Goal: Task Accomplishment & Management: Complete application form

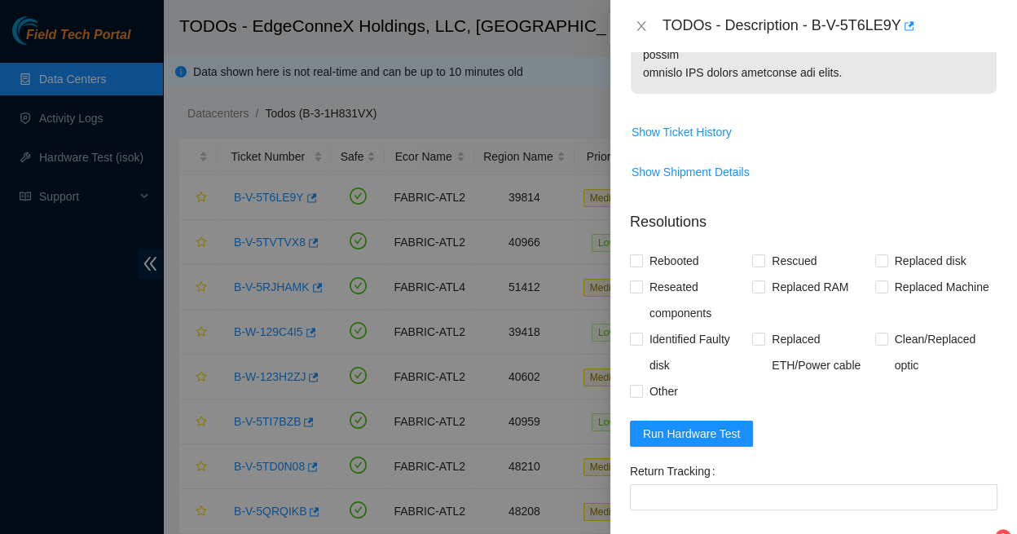
scroll to position [1145, 0]
paste textarea "23.59.89.48 : passed: ok"
paste textarea "Replaced faulty HDD S# with new HDD S# -Rebooted Ran isok"
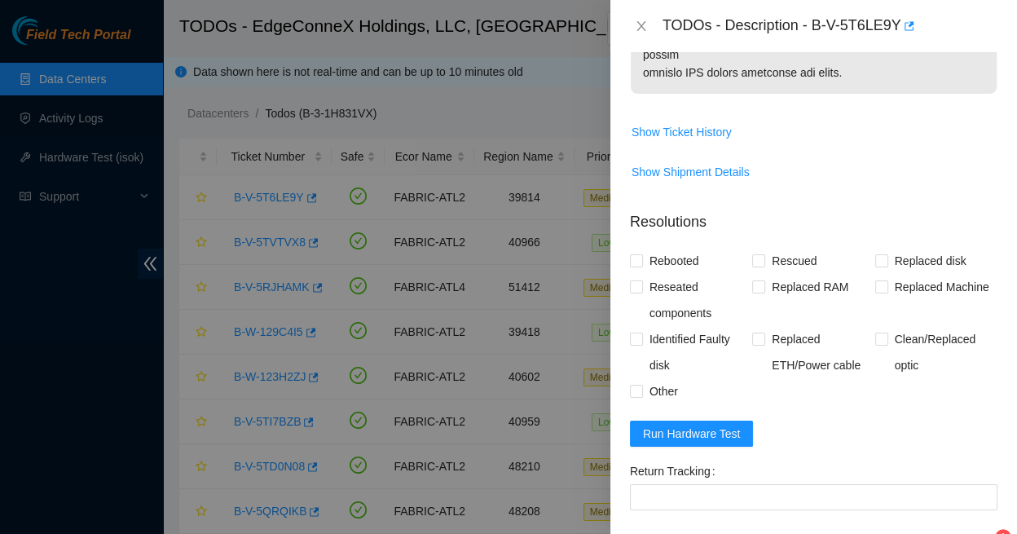
scroll to position [0, 0]
type textarea "Replaced faulty HDD S# with new HDD S# -Rebooted Ran isok - 23.59.89.48 : passe…"
click at [635, 254] on input "Rebooted" at bounding box center [635, 259] width 11 height 11
checkbox input "true"
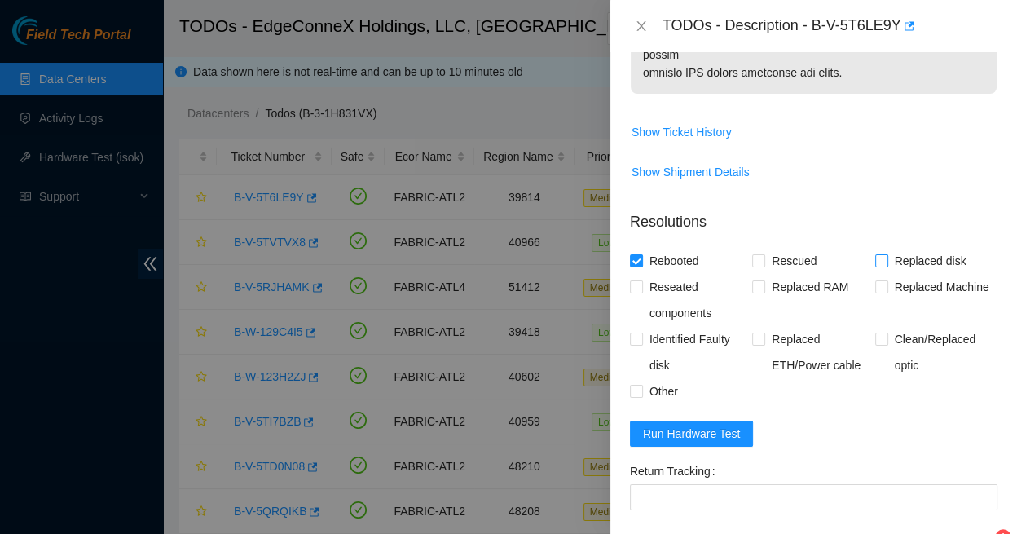
click at [875, 254] on input "Replaced disk" at bounding box center [880, 259] width 11 height 11
checkbox input "true"
click at [960, 533] on div "Add Notes" at bounding box center [976, 542] width 53 height 11
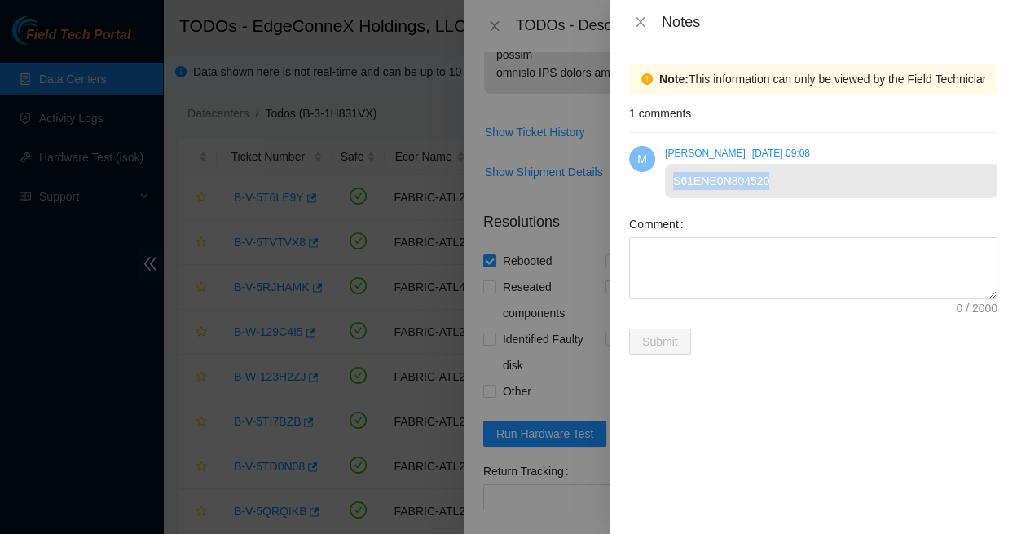
drag, startPoint x: 762, startPoint y: 168, endPoint x: 662, endPoint y: 160, distance: 100.5
click at [662, 160] on div "M Michael Saunders Fri, 15 Aug 2025 09:08 S61ENE0N804520" at bounding box center [813, 172] width 368 height 78
copy div "S61ENE0N804520"
click at [640, 18] on icon "close" at bounding box center [639, 22] width 9 height 10
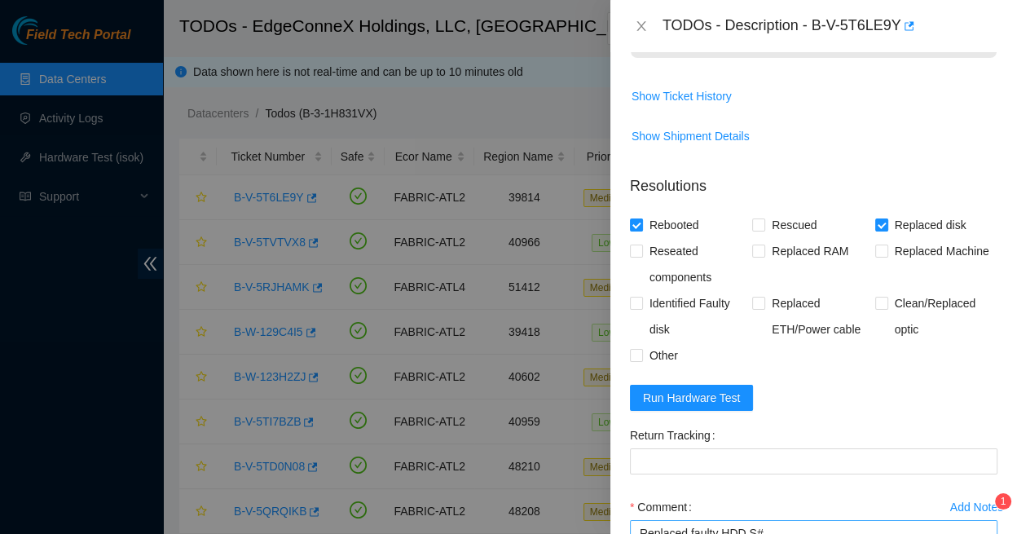
scroll to position [1180, 0]
paste textarea "S61ENE0N804520"
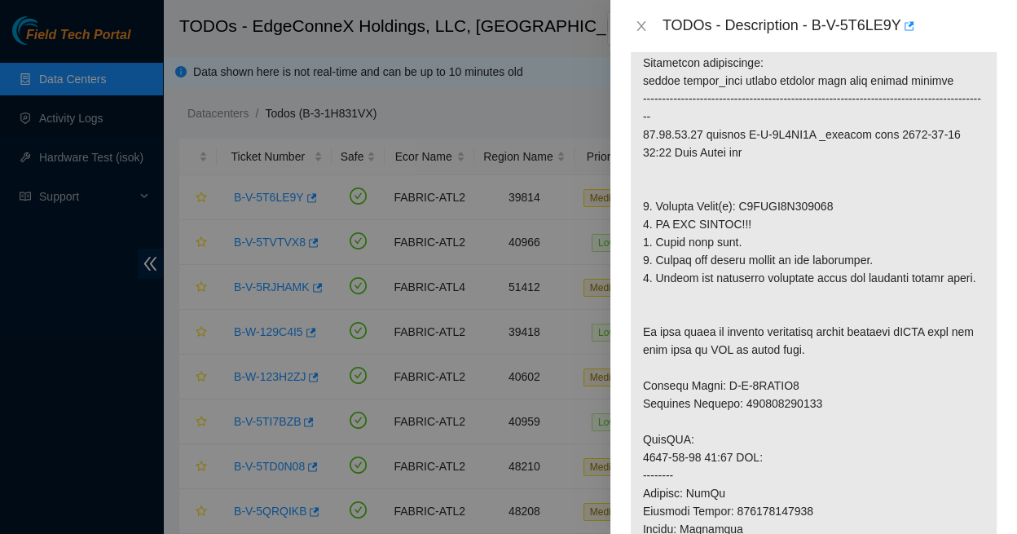
scroll to position [327, 0]
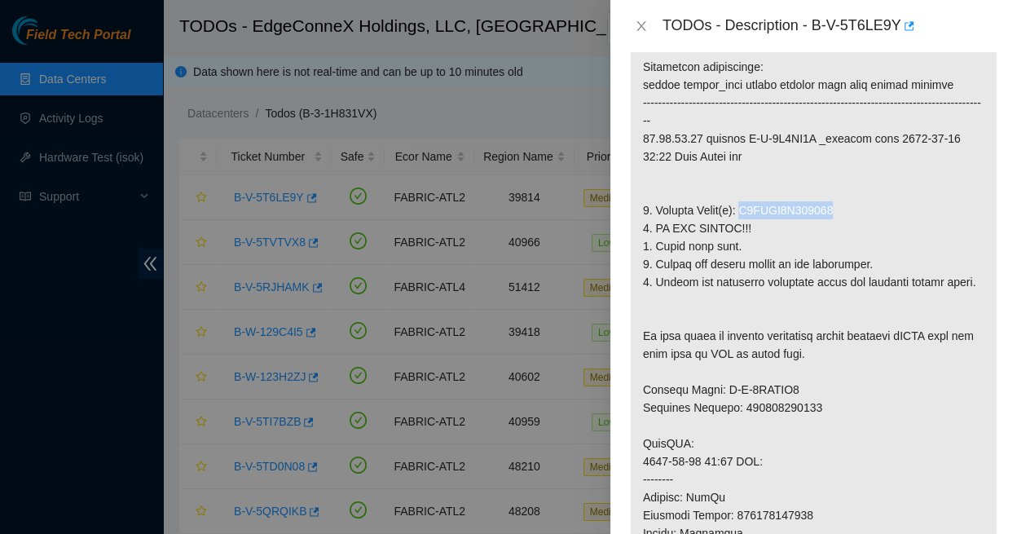
drag, startPoint x: 731, startPoint y: 149, endPoint x: 828, endPoint y: 147, distance: 96.1
click at [828, 147] on p at bounding box center [813, 461] width 366 height 903
copy p "S5CUNA0N300172"
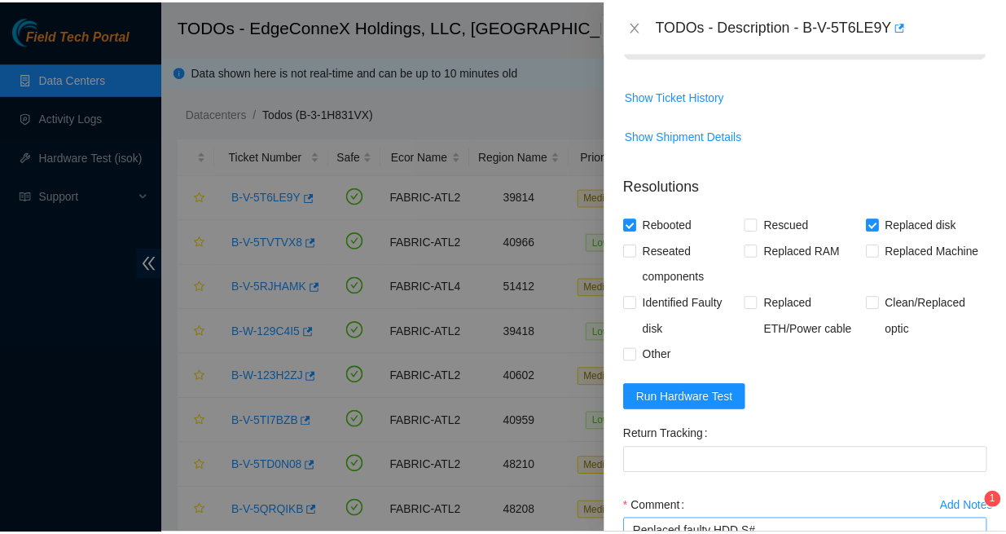
scroll to position [1180, 0]
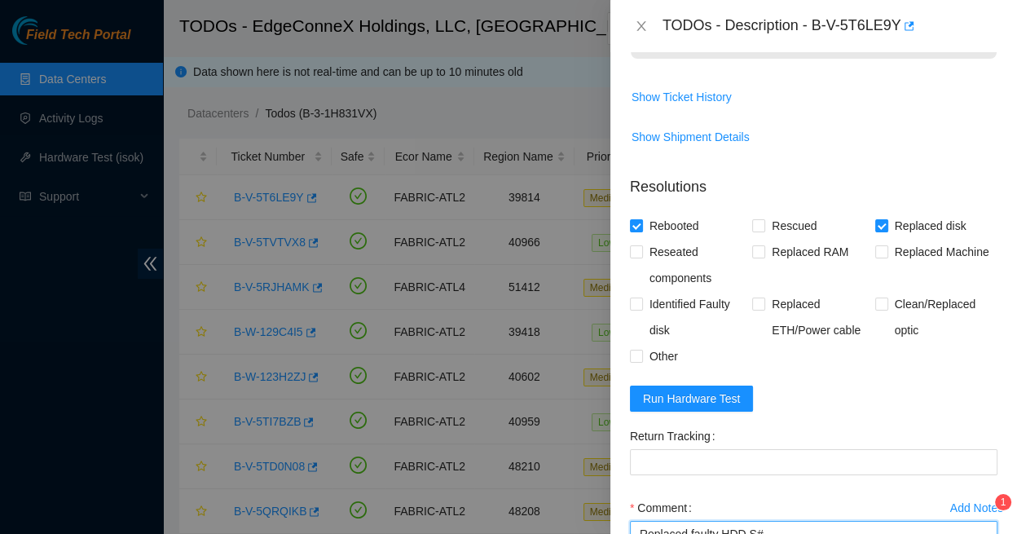
paste textarea "S5CUNA0N300172"
drag, startPoint x: 637, startPoint y: 363, endPoint x: 836, endPoint y: 411, distance: 204.3
type textarea "Replaced faulty HDD S#S5CUNA0N300172 with new HDD S#S61ENE0N804520 -Rebooted Ra…"
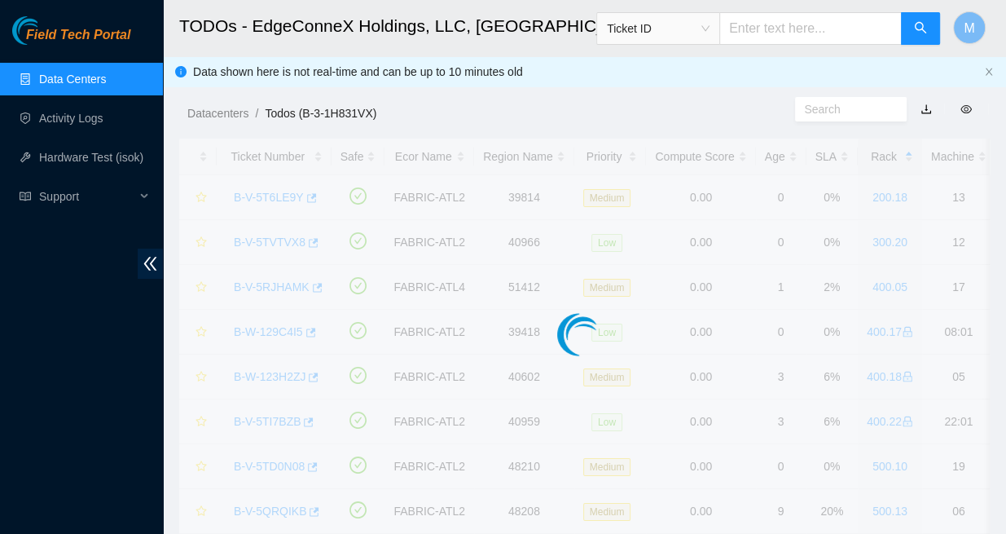
scroll to position [308, 0]
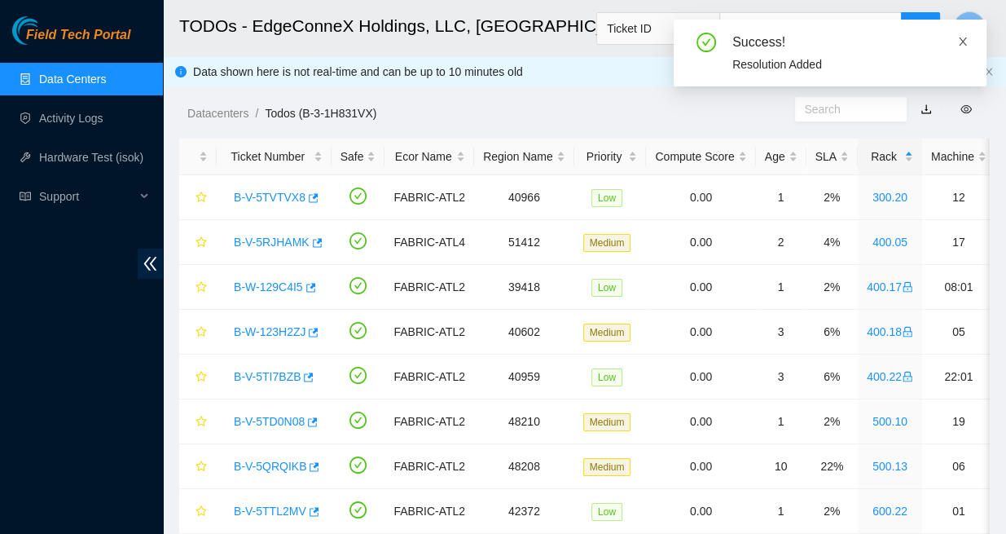
click at [964, 40] on icon "close" at bounding box center [962, 41] width 11 height 11
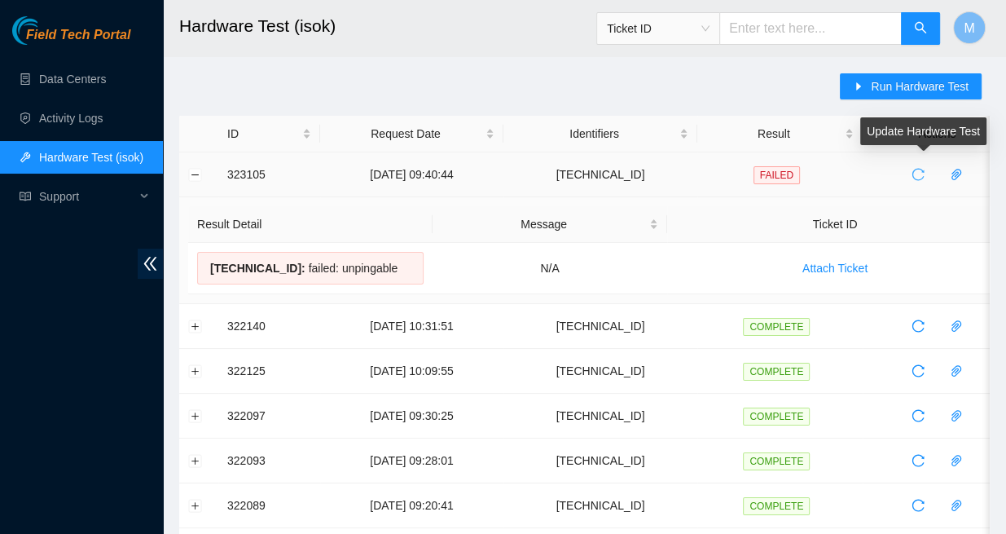
click at [914, 169] on icon "reload" at bounding box center [917, 174] width 13 height 13
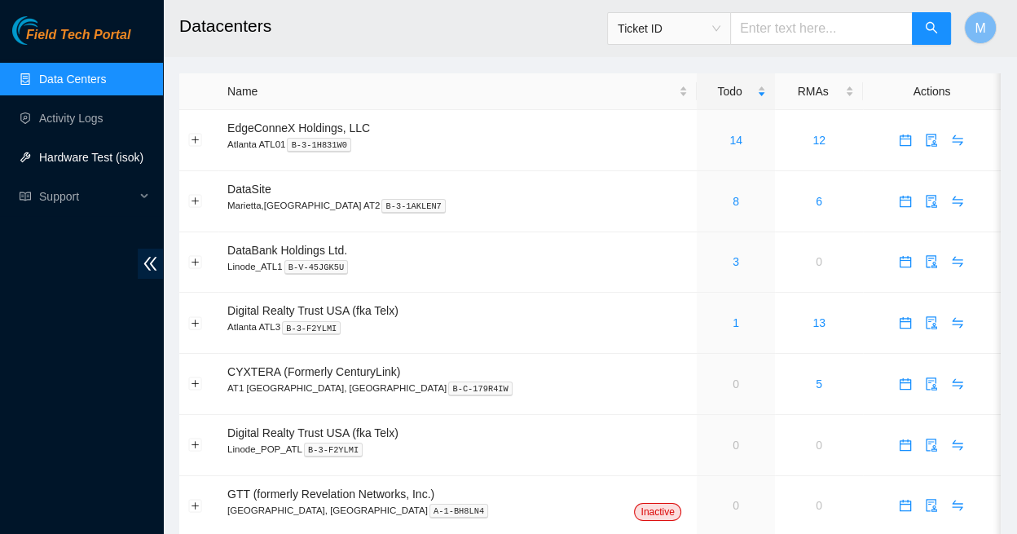
click at [92, 157] on link "Hardware Test (isok)" at bounding box center [91, 157] width 104 height 13
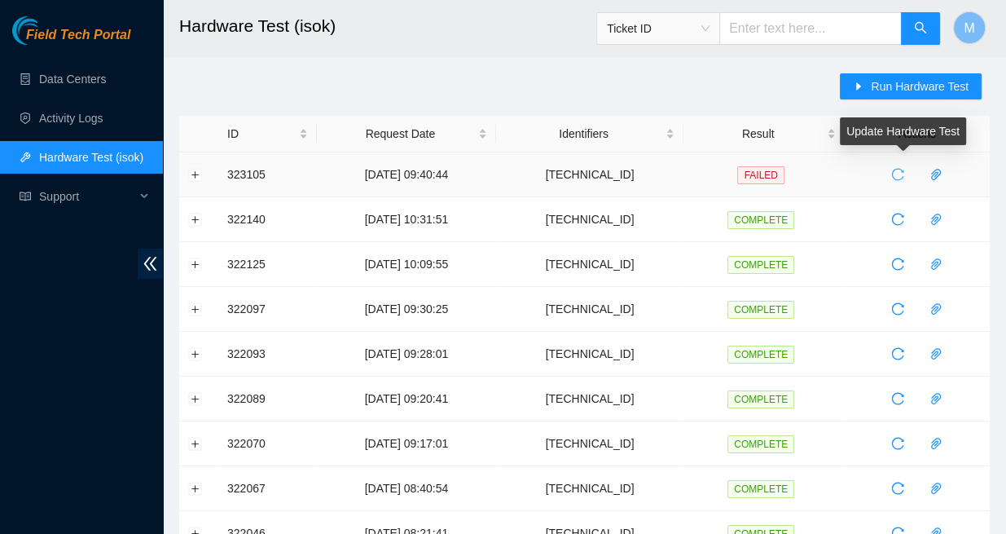
click at [895, 172] on icon "reload" at bounding box center [897, 174] width 13 height 13
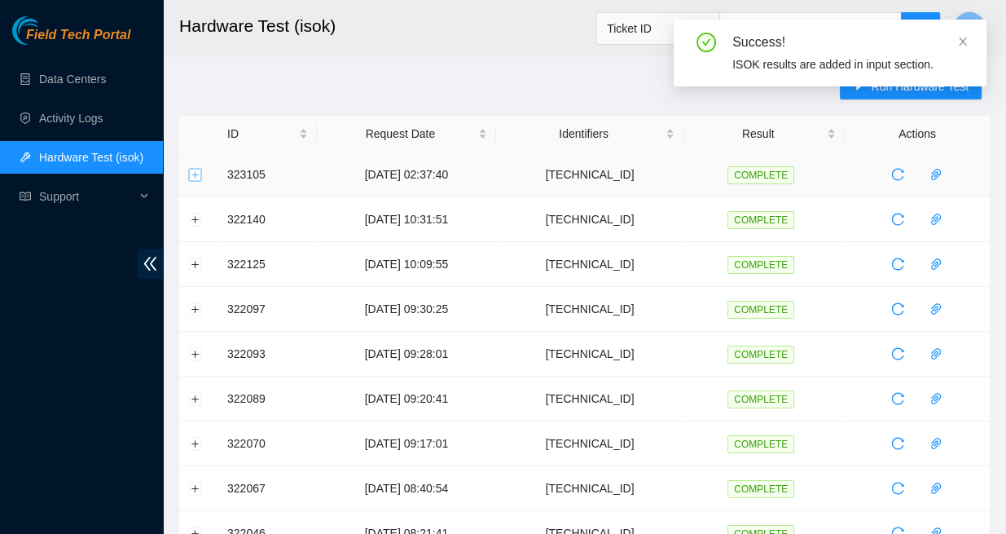
click at [194, 171] on button "Expand row" at bounding box center [195, 174] width 13 height 13
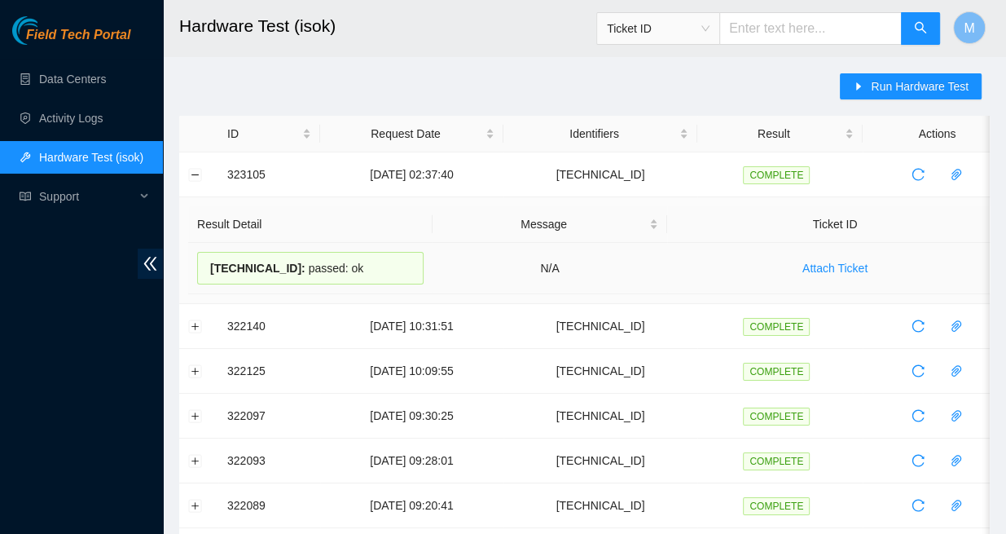
drag, startPoint x: 332, startPoint y: 261, endPoint x: 201, endPoint y: 256, distance: 130.4
click at [201, 256] on div "23.59.89.48 : passed: ok" at bounding box center [310, 268] width 226 height 33
copy div "23.59.89.48 : passed: ok"
click at [191, 174] on button "Collapse row" at bounding box center [195, 174] width 13 height 13
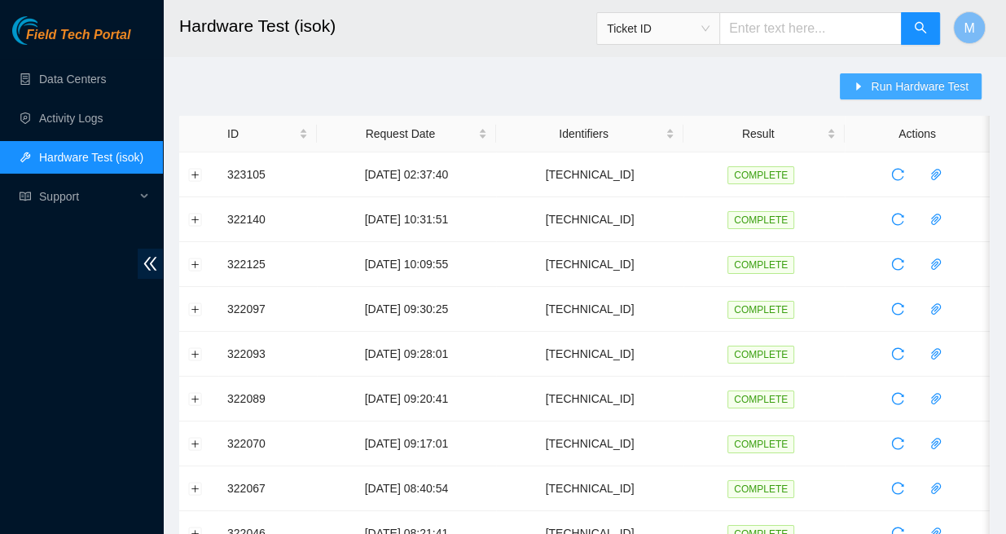
click at [911, 86] on span "Run Hardware Test" at bounding box center [920, 86] width 98 height 18
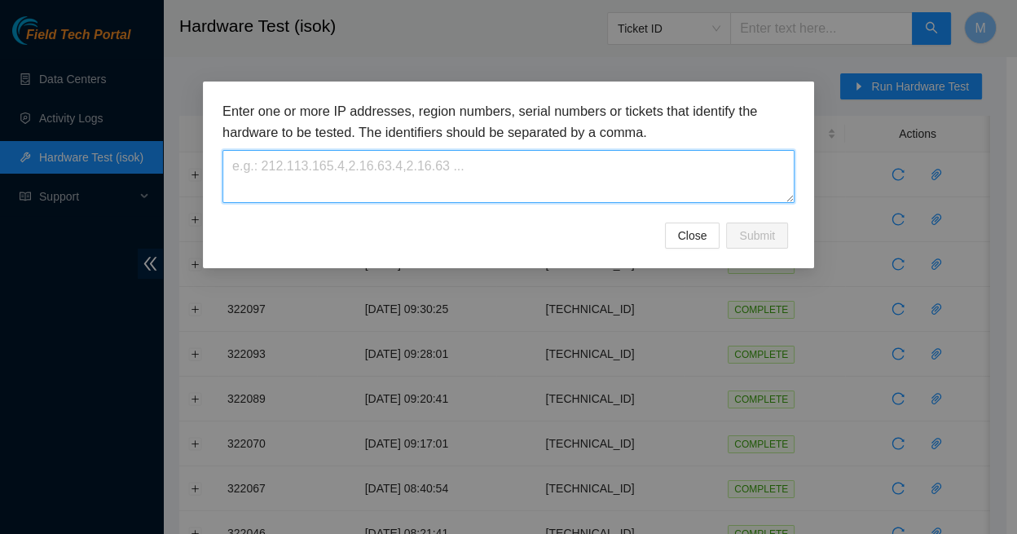
click at [241, 159] on textarea at bounding box center [508, 176] width 572 height 53
paste textarea "[TECHNICAL_ID]"
type textarea "[TECHNICAL_ID]"
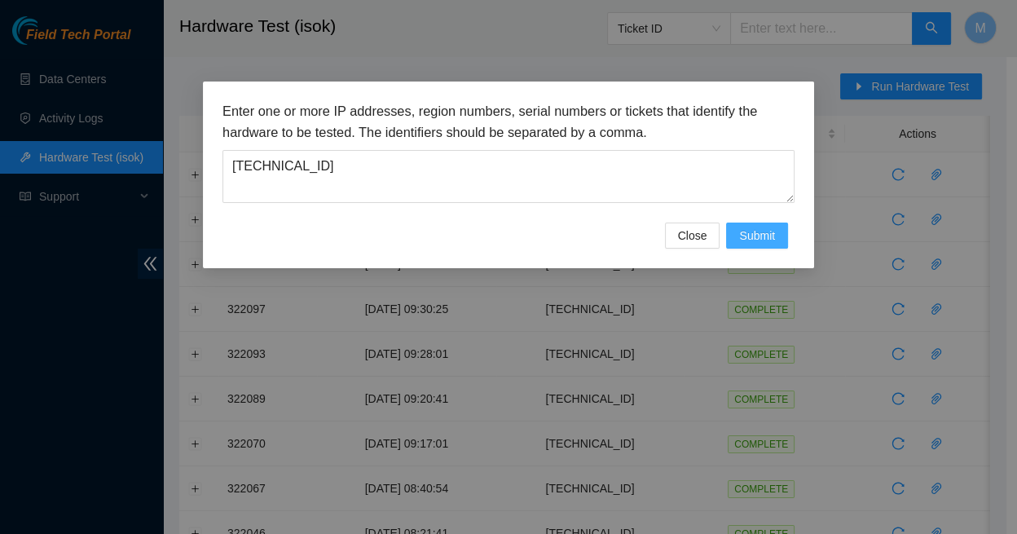
click at [753, 226] on span "Submit" at bounding box center [757, 235] width 36 height 18
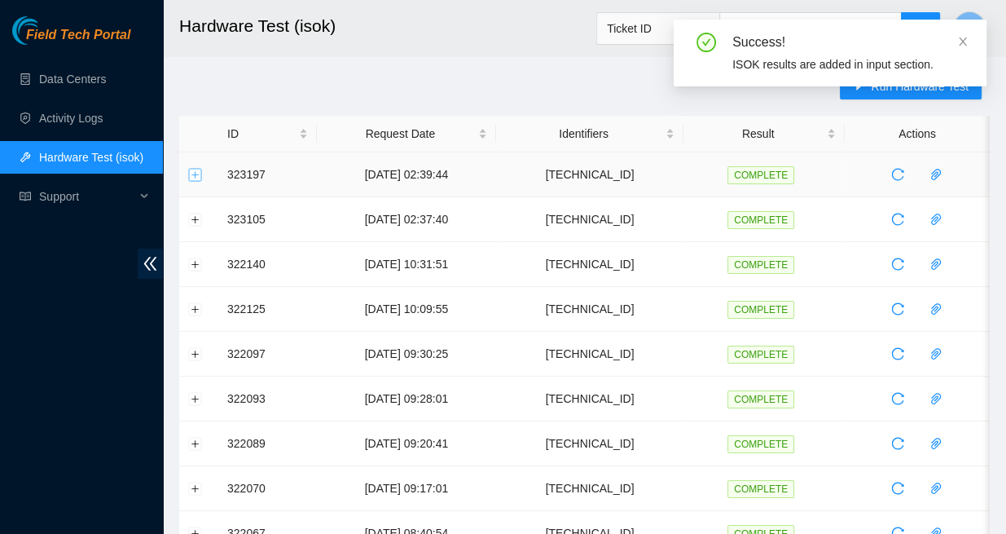
click at [195, 169] on button "Expand row" at bounding box center [195, 174] width 13 height 13
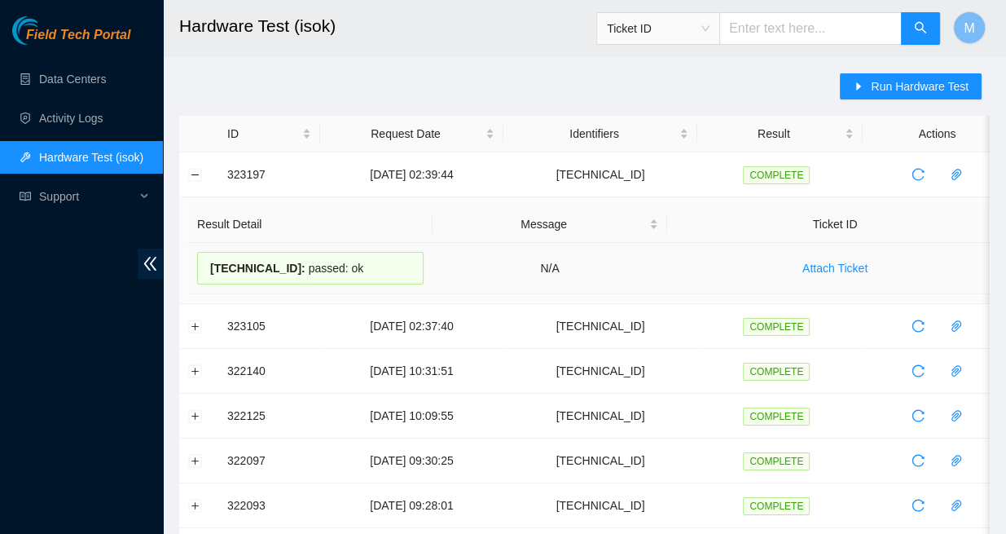
drag, startPoint x: 339, startPoint y: 255, endPoint x: 200, endPoint y: 260, distance: 139.4
click at [200, 260] on div "23.63.23.175 : passed: ok" at bounding box center [310, 268] width 226 height 33
copy div "23.63.23.175 : passed: ok"
click at [194, 173] on button "Collapse row" at bounding box center [195, 174] width 13 height 13
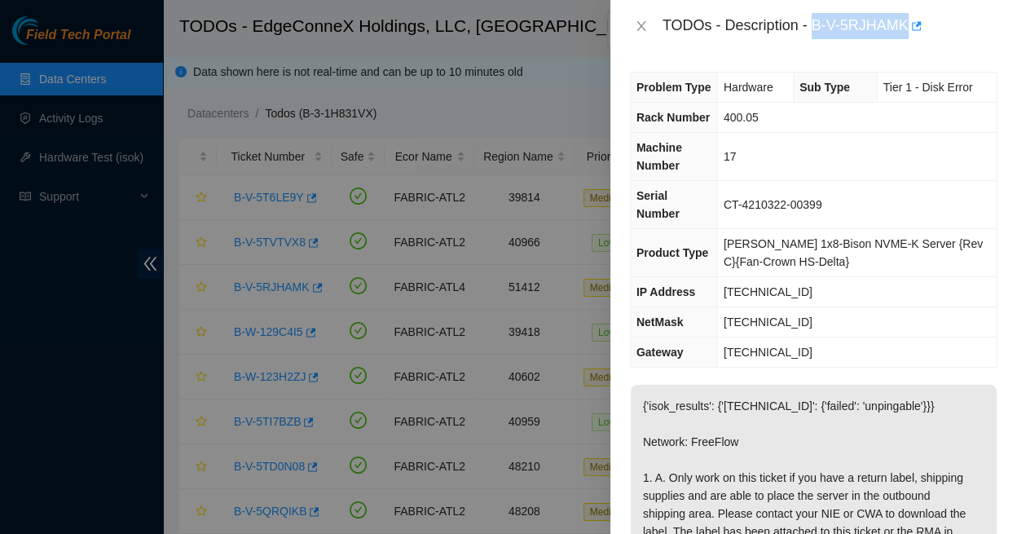
scroll to position [10, 0]
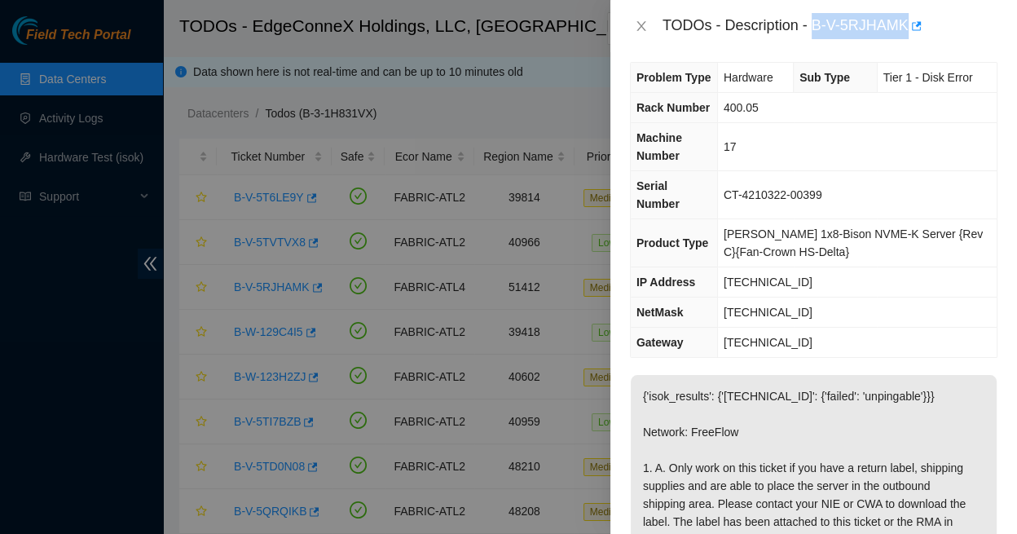
click at [923, 29] on div "TODOs - Description - B-V-5RJHAMK" at bounding box center [829, 26] width 335 height 26
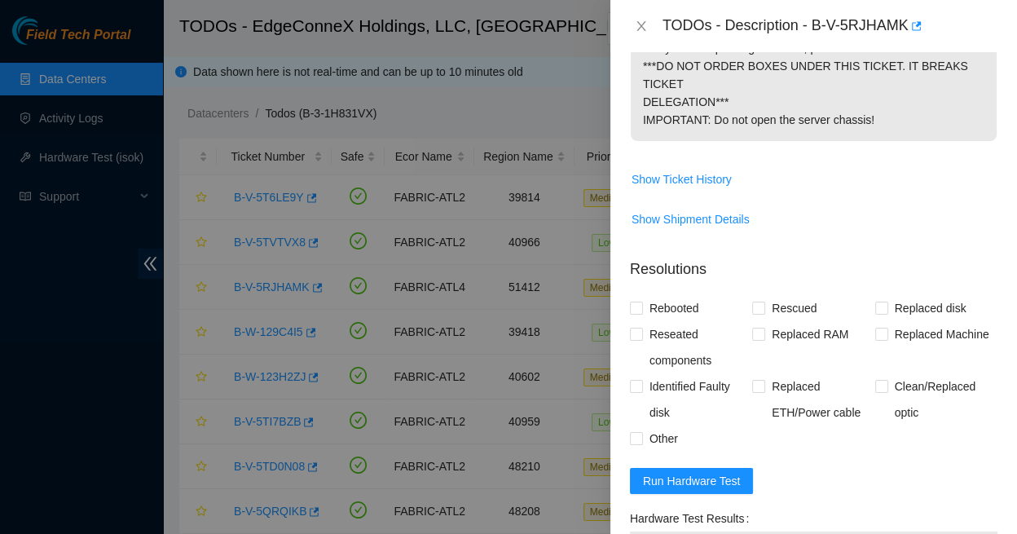
scroll to position [598, 0]
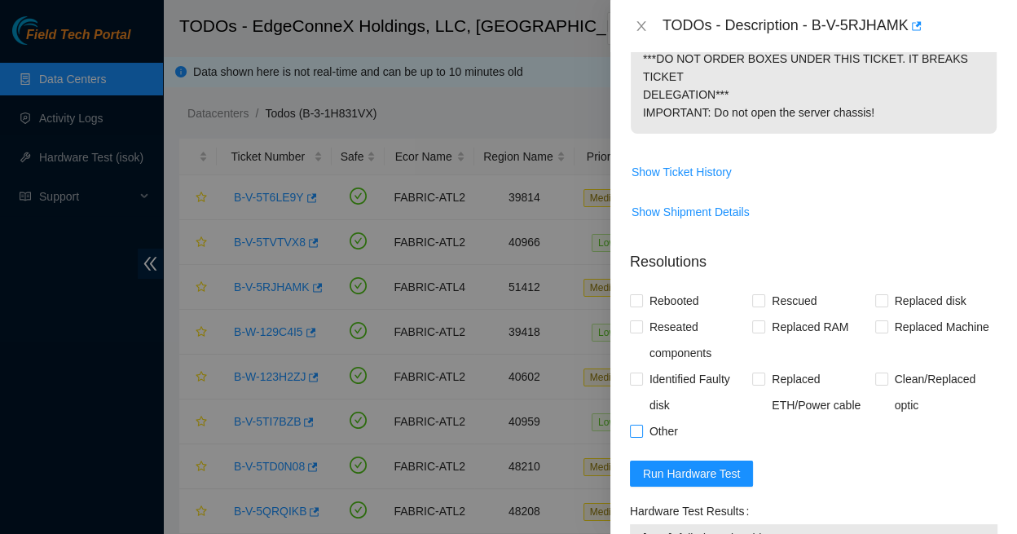
click at [638, 424] on input "Other" at bounding box center [635, 429] width 11 height 11
checkbox input "true"
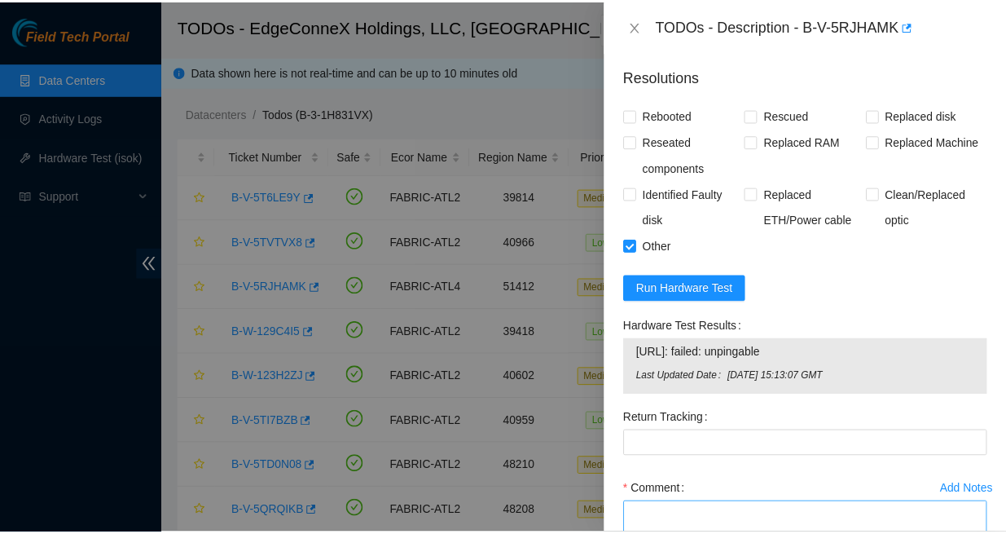
scroll to position [782, 0]
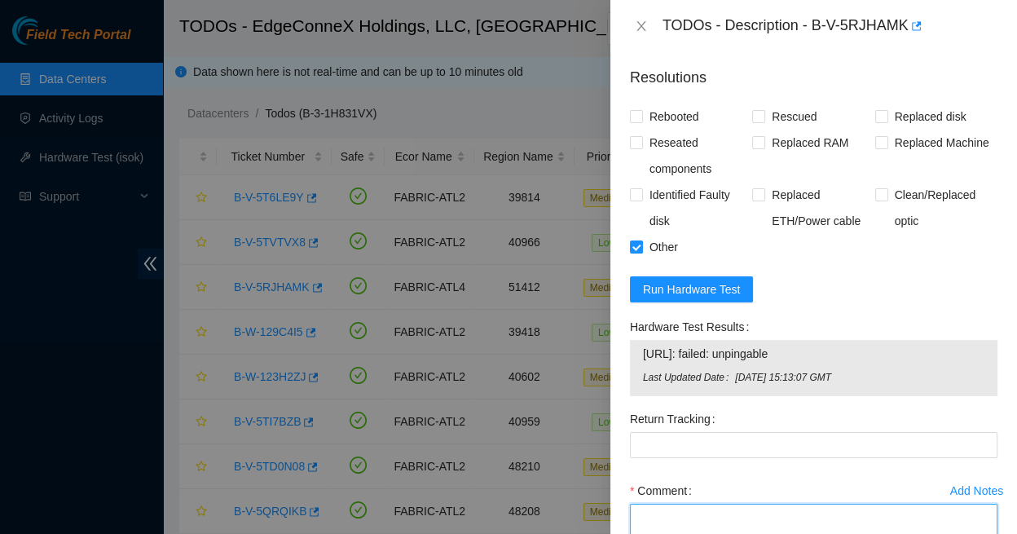
click at [658, 503] on textarea "Comment" at bounding box center [813, 534] width 367 height 62
type textarea "Server removed and packaged for repair..."
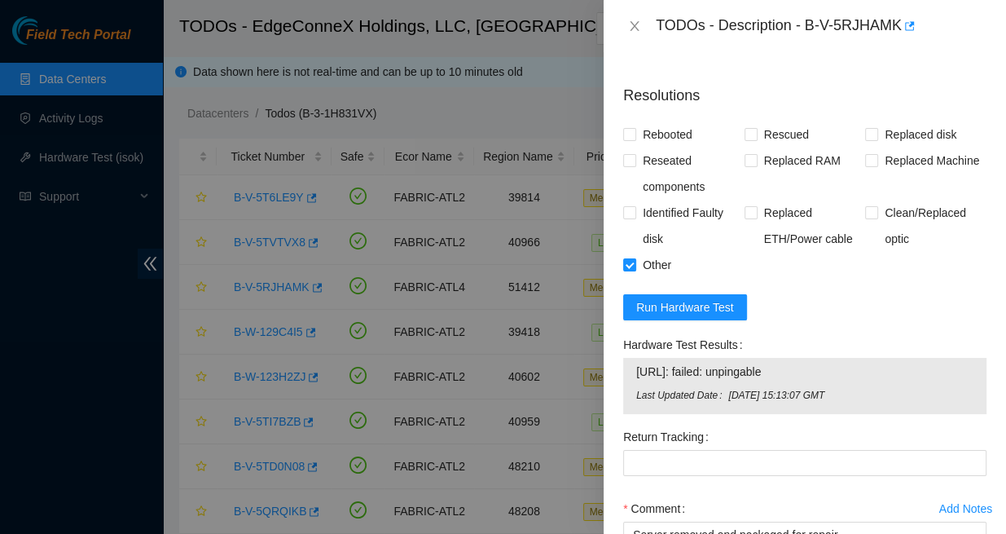
scroll to position [308, 0]
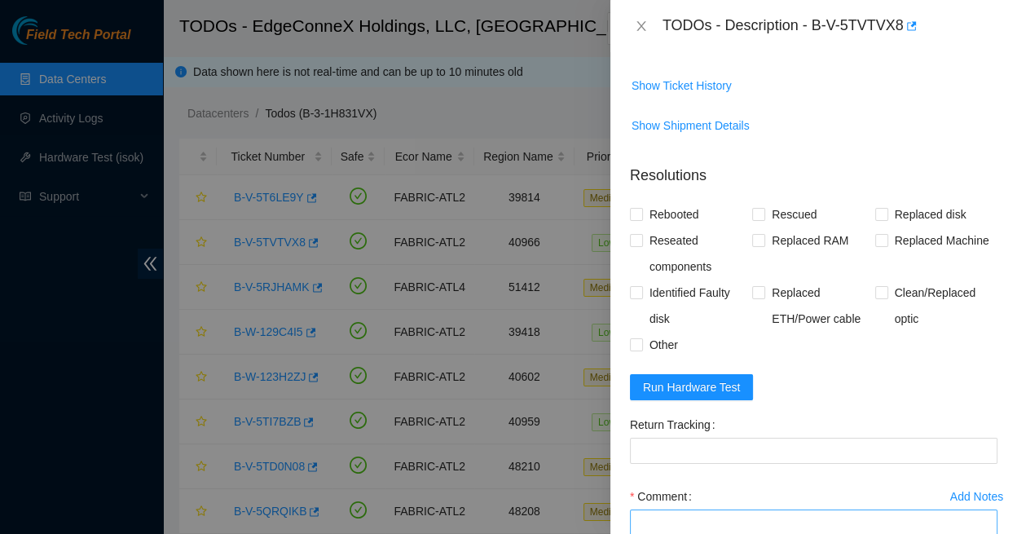
scroll to position [592, 0]
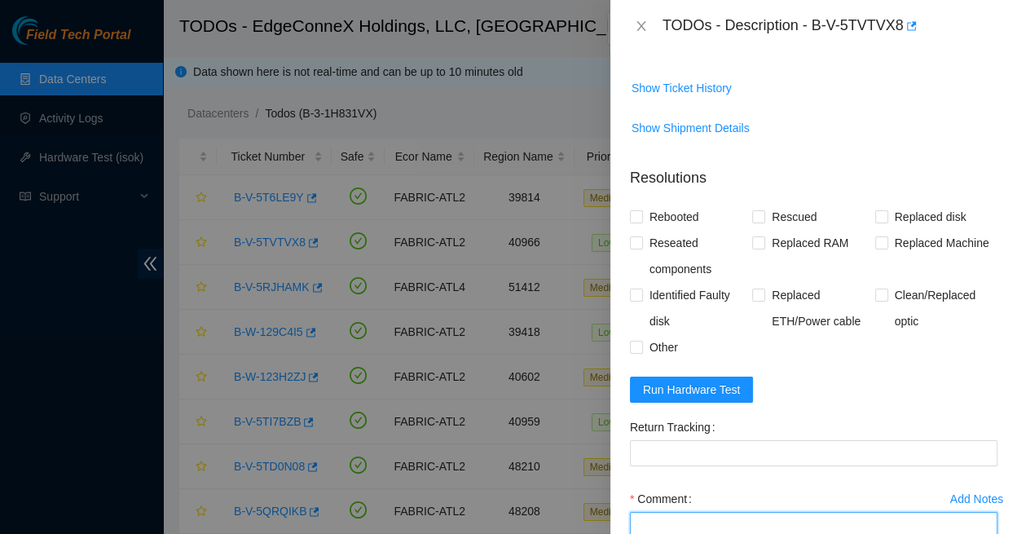
click at [657, 512] on textarea "Comment" at bounding box center [813, 543] width 367 height 62
paste textarea "23.63.23.175 : passed: ok"
click at [635, 512] on textarea "23.63.23.175 : passed: ok" at bounding box center [813, 543] width 367 height 62
paste textarea "Rescued with latest version - IPed the server - Ran isok -"
type textarea "Rescued with latest version - IPed the server - Ran isok - 23.63.23.175 : passe…"
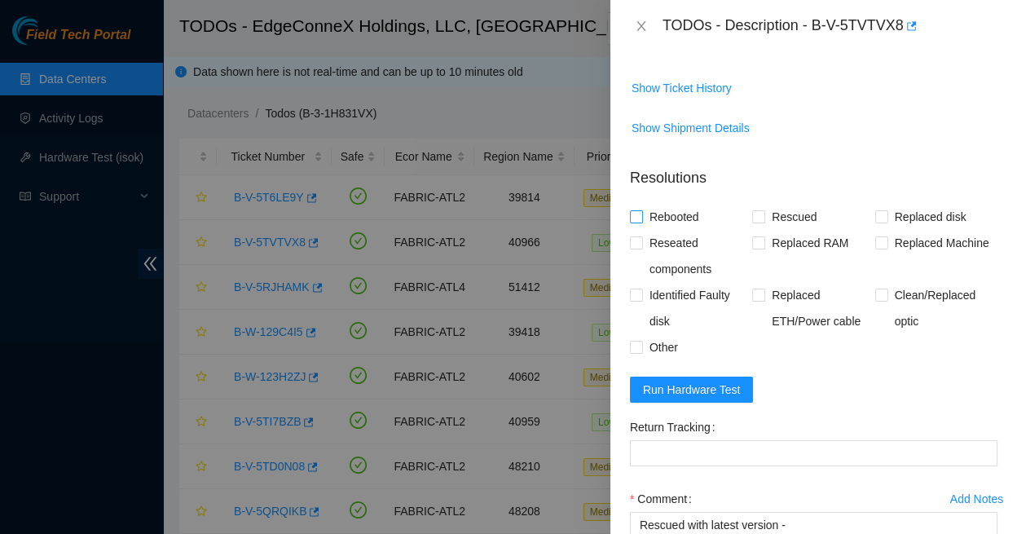
click at [637, 210] on input "Rebooted" at bounding box center [635, 215] width 11 height 11
checkbox input "true"
click at [756, 210] on input "Rescued" at bounding box center [757, 215] width 11 height 11
checkbox input "true"
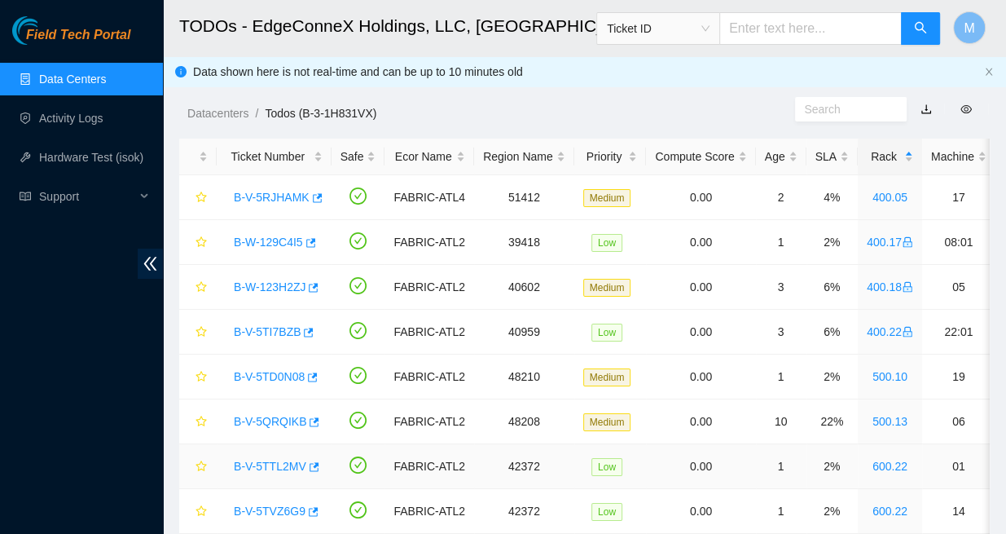
scroll to position [0, 0]
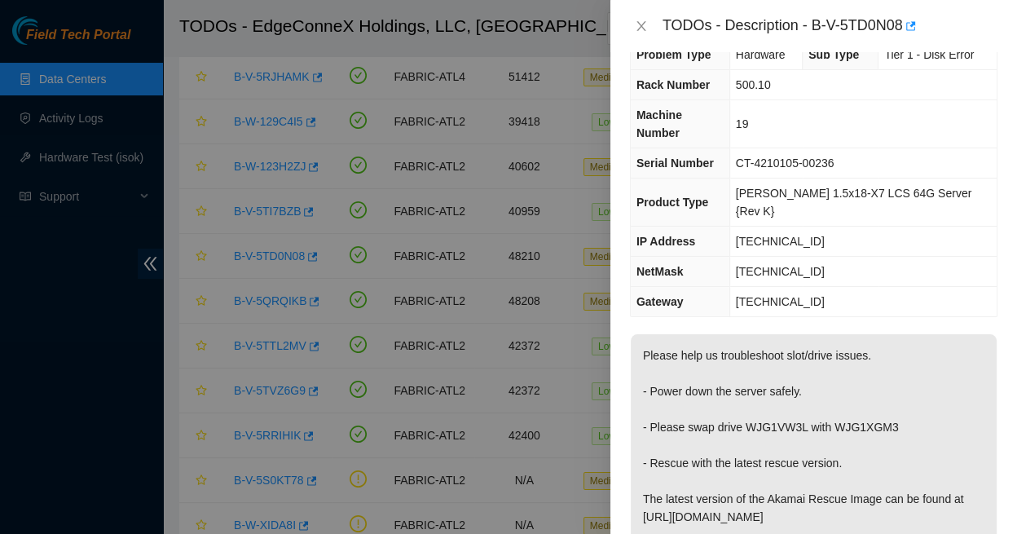
scroll to position [28, 0]
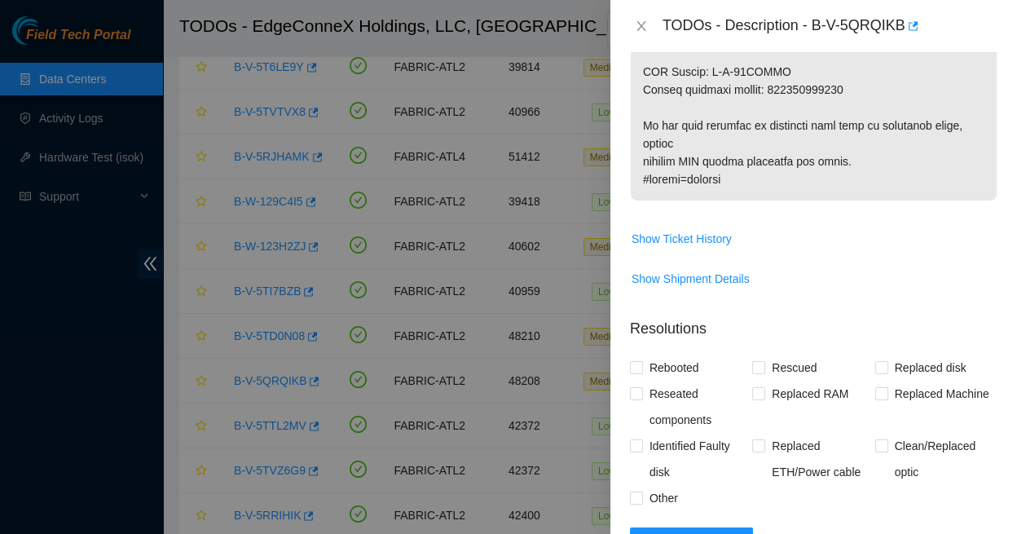
scroll to position [1157, 0]
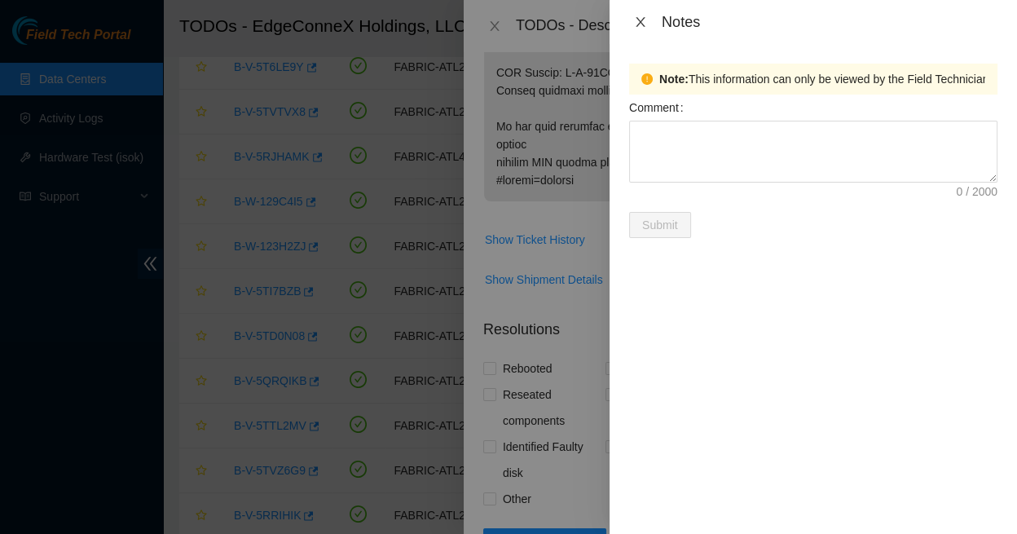
click at [640, 21] on icon "close" at bounding box center [640, 21] width 13 height 13
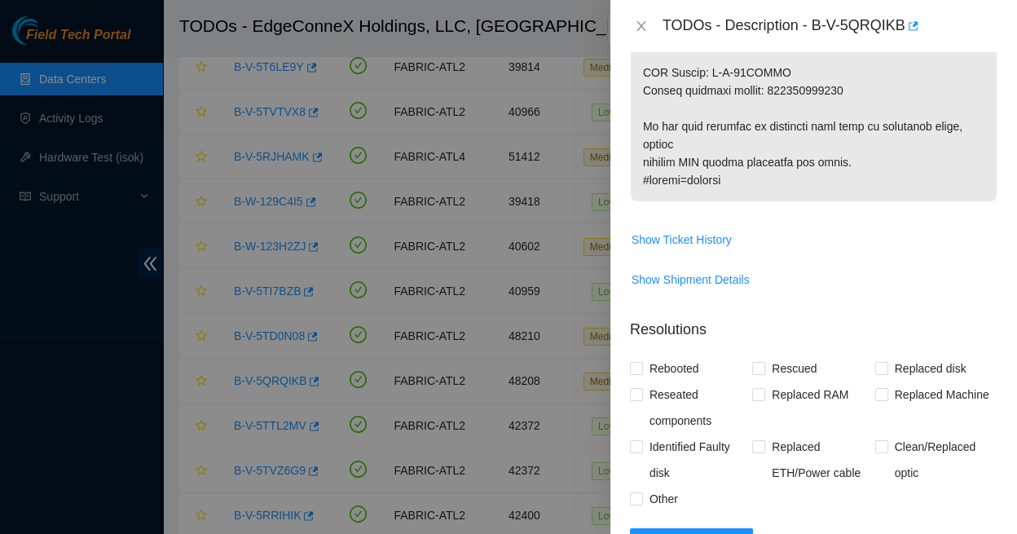
paste textarea "Replaced faulty HDD S# with new HDD S# Rescued with latest version - IPed the s…"
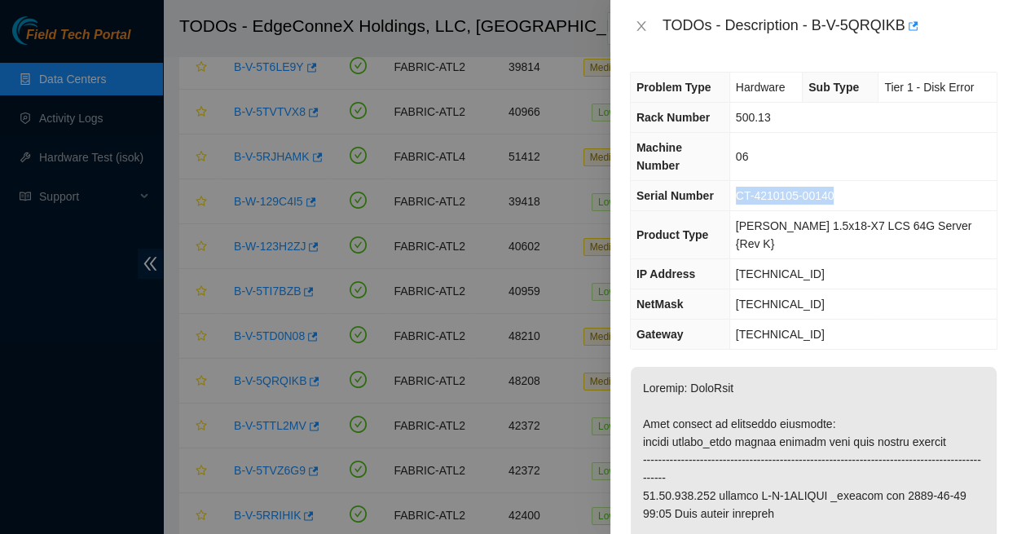
drag, startPoint x: 744, startPoint y: 169, endPoint x: 857, endPoint y: 160, distance: 113.6
click at [857, 181] on td "CT-4210105-00140" at bounding box center [862, 196] width 267 height 30
copy span "CT-4210105-00140"
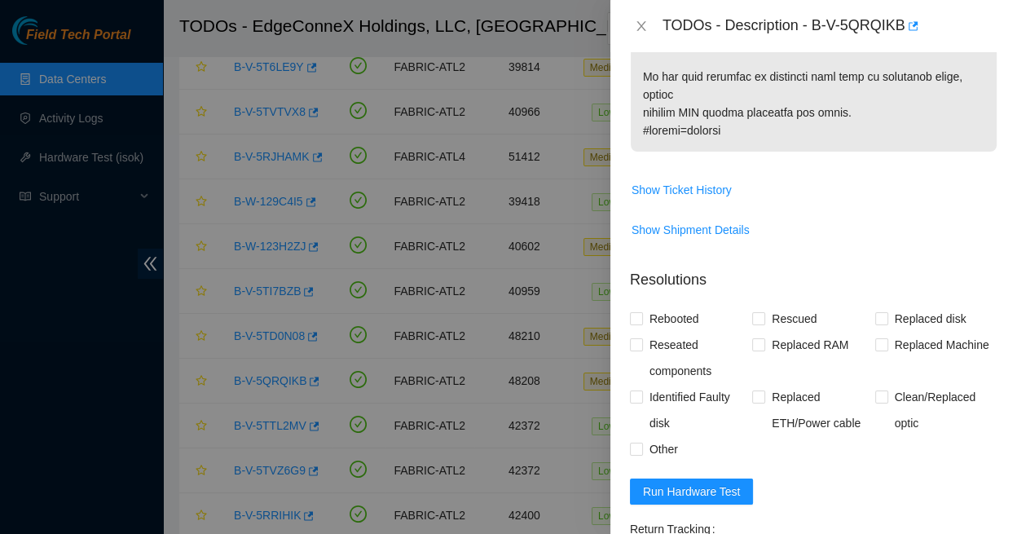
scroll to position [1206, 0]
paste textarea "CT-4210105-00140"
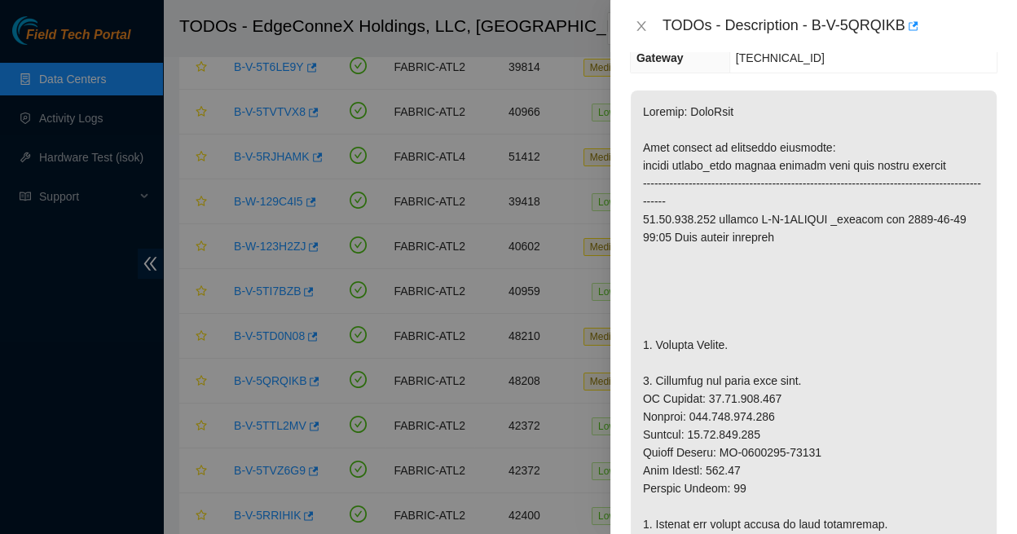
scroll to position [271, 0]
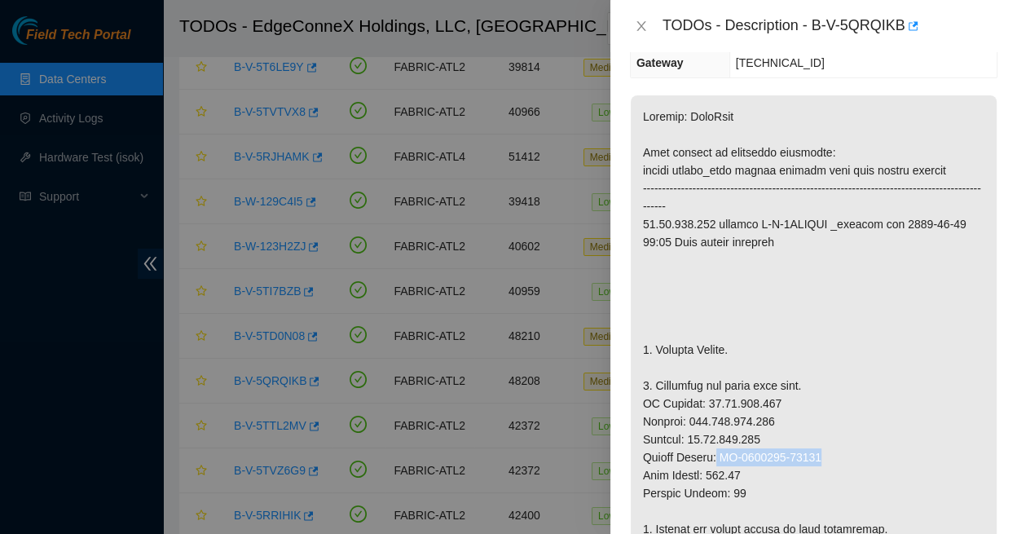
drag, startPoint x: 707, startPoint y: 340, endPoint x: 825, endPoint y: 337, distance: 118.1
copy p "CT-4210111-00375"
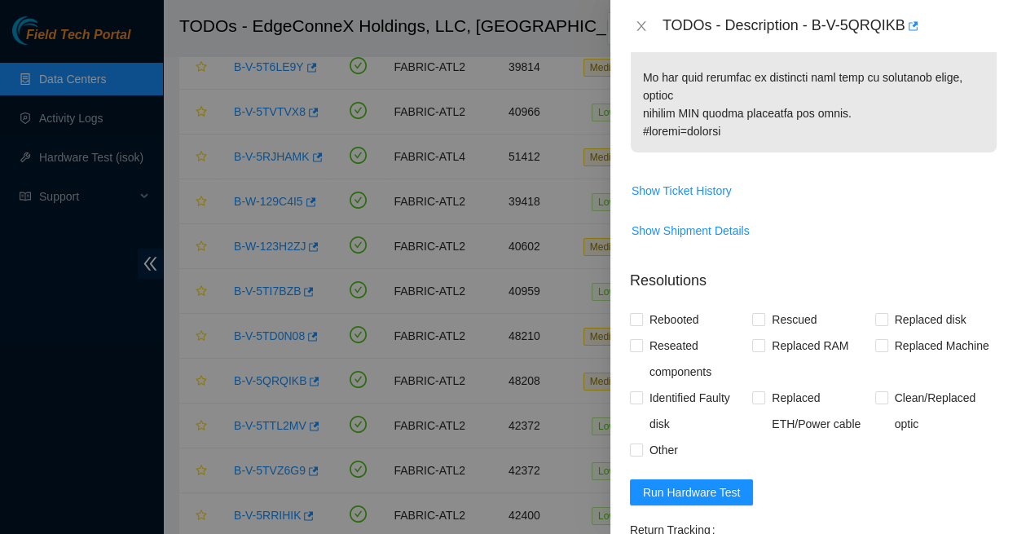
scroll to position [1206, 0]
paste textarea "CT-4210111-00375"
drag, startPoint x: 639, startPoint y: 351, endPoint x: 873, endPoint y: 406, distance: 240.9
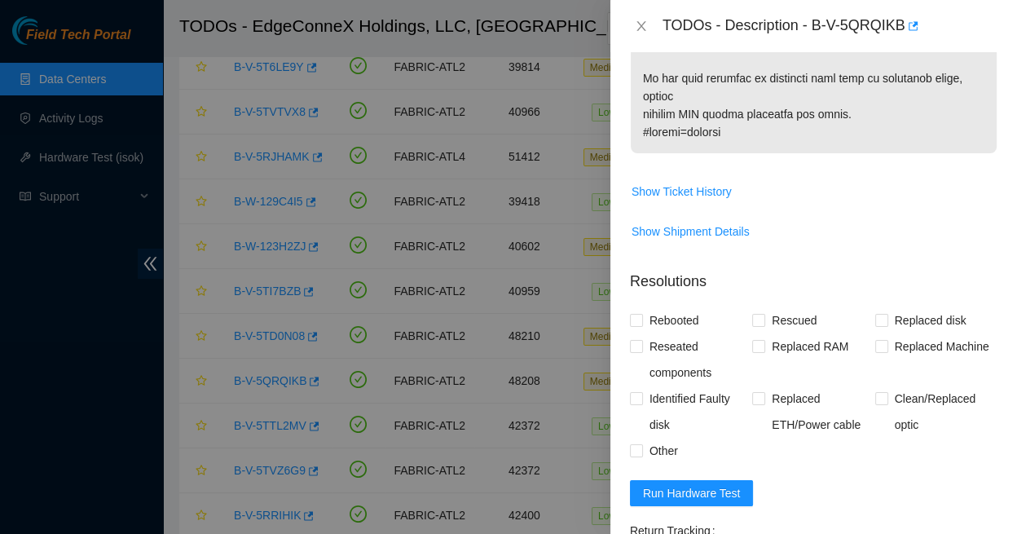
type textarea "Replaced faulty HDD S#CT-4210105-00140 with new HDD S# CT-4210111-00375 Rescued…"
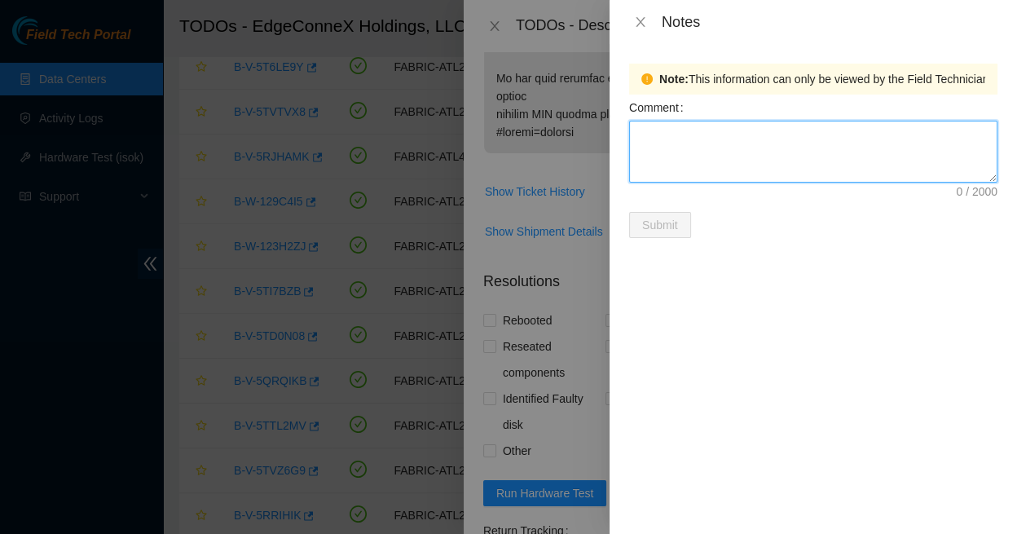
click at [640, 130] on textarea "Comment" at bounding box center [813, 152] width 368 height 62
paste textarea "Replaced faulty HDD S#CT-4210105-00140 with new HDD S# CT-4210111-00375 Rescued…"
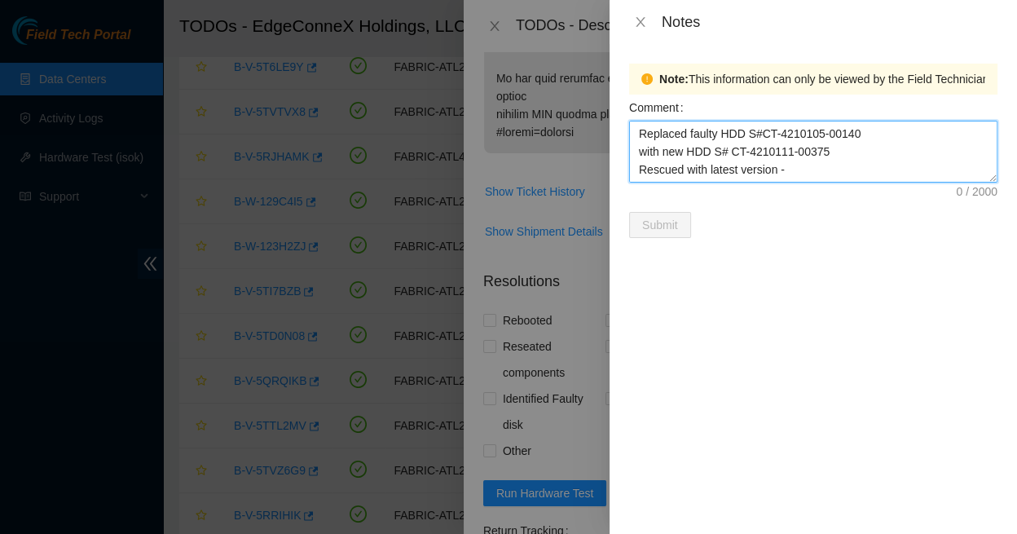
scroll to position [30, 0]
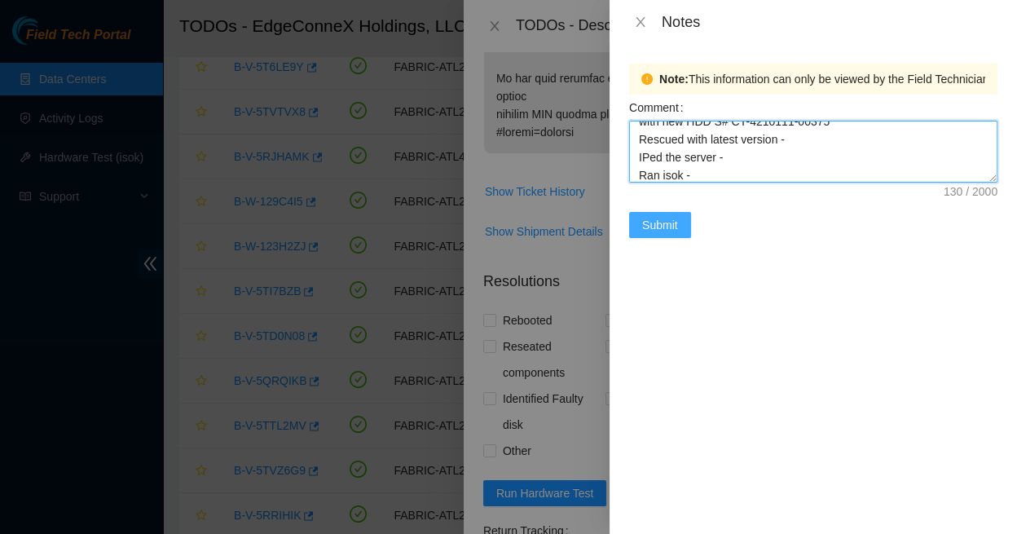
type textarea "Replaced faulty HDD S#CT-4210105-00140 with new HDD S# CT-4210111-00375 Rescued…"
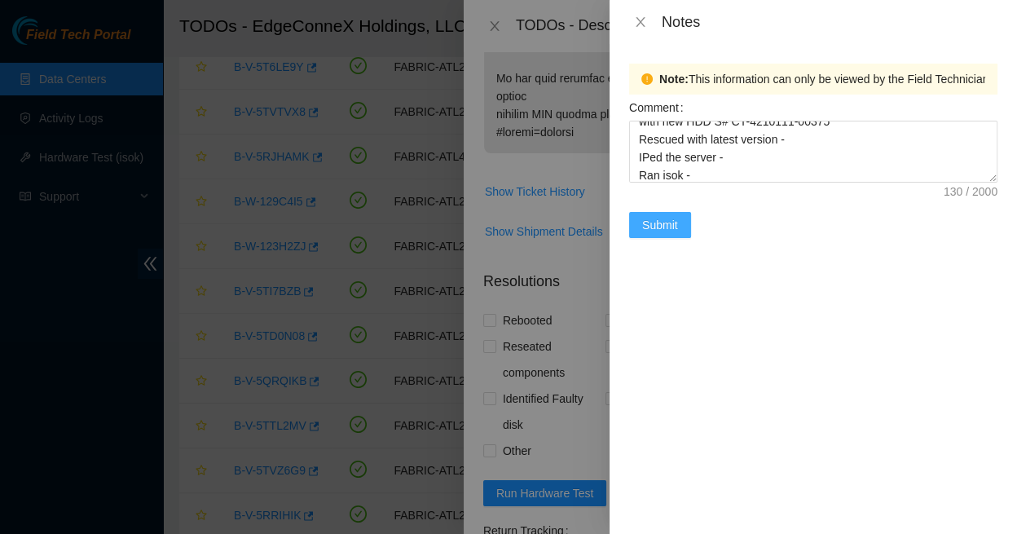
click at [657, 216] on span "Submit" at bounding box center [660, 225] width 36 height 18
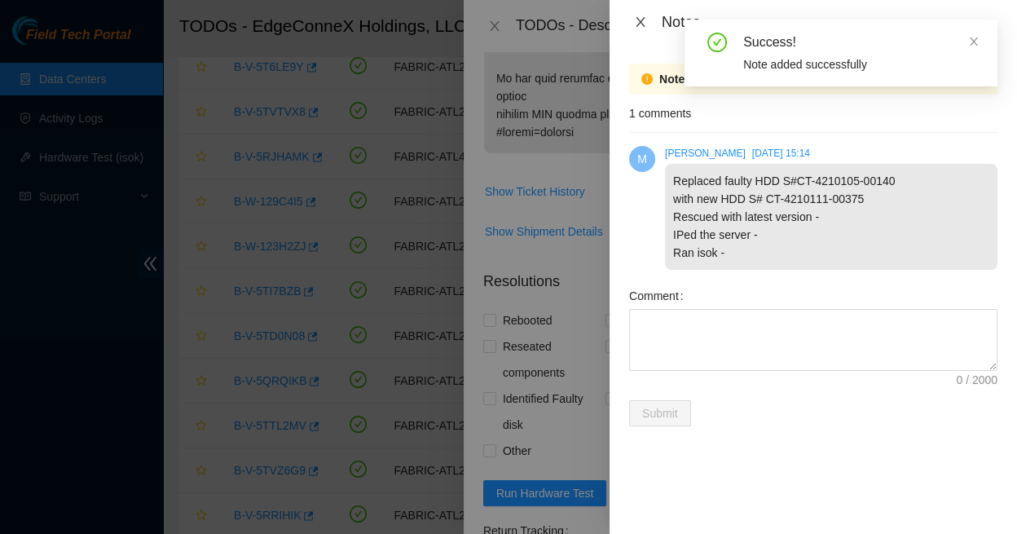
click at [640, 18] on icon "close" at bounding box center [639, 22] width 9 height 10
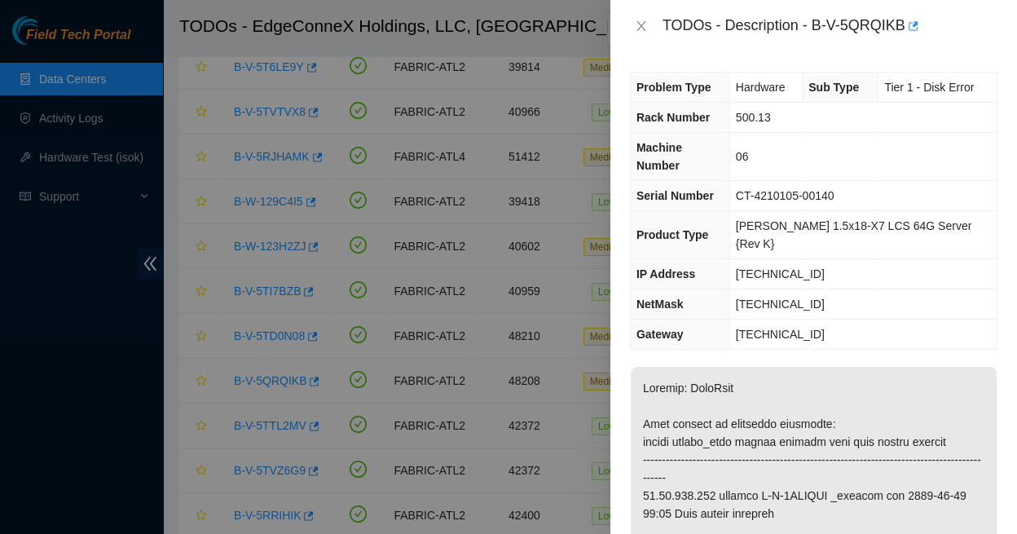
scroll to position [5, 0]
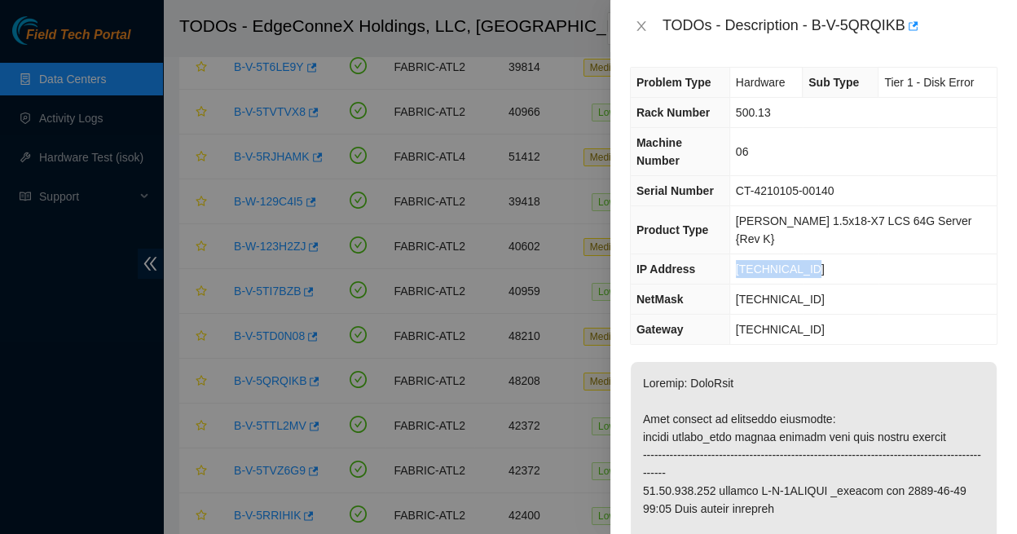
drag, startPoint x: 819, startPoint y: 217, endPoint x: 740, endPoint y: 213, distance: 79.1
click at [740, 254] on tr "IP Address [TECHNICAL_ID]" at bounding box center [813, 269] width 366 height 30
copy tr "[TECHNICAL_ID]"
click at [836, 284] on td "[TECHNICAL_ID]" at bounding box center [862, 299] width 267 height 30
drag, startPoint x: 819, startPoint y: 217, endPoint x: 743, endPoint y: 213, distance: 76.7
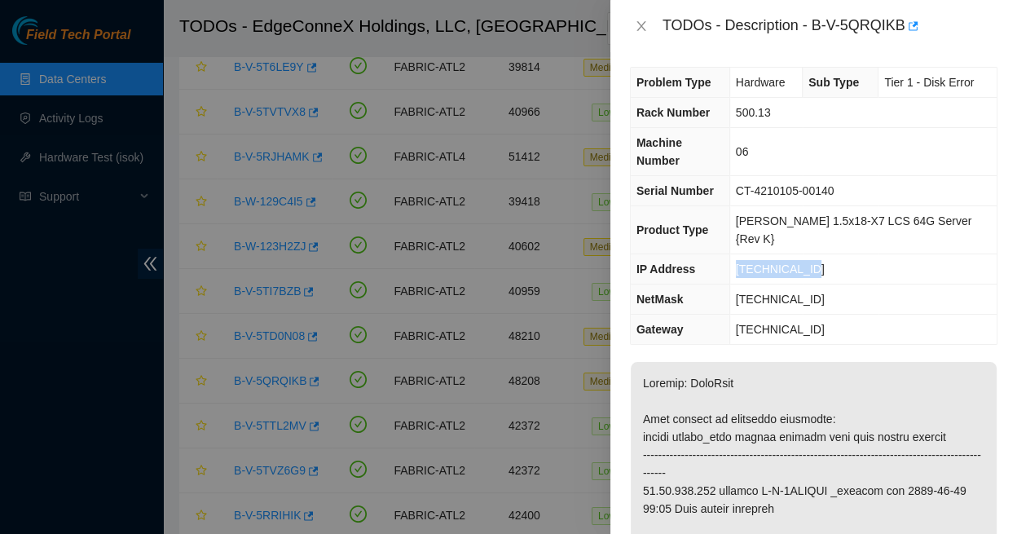
click at [743, 254] on td "[TECHNICAL_ID]" at bounding box center [862, 269] width 267 height 30
copy span "[TECHNICAL_ID]"
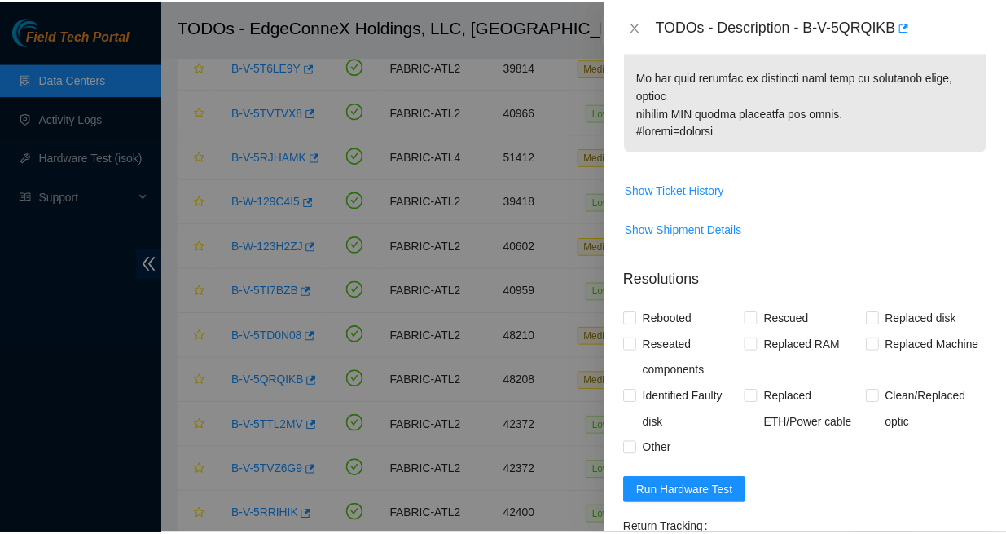
scroll to position [1206, 0]
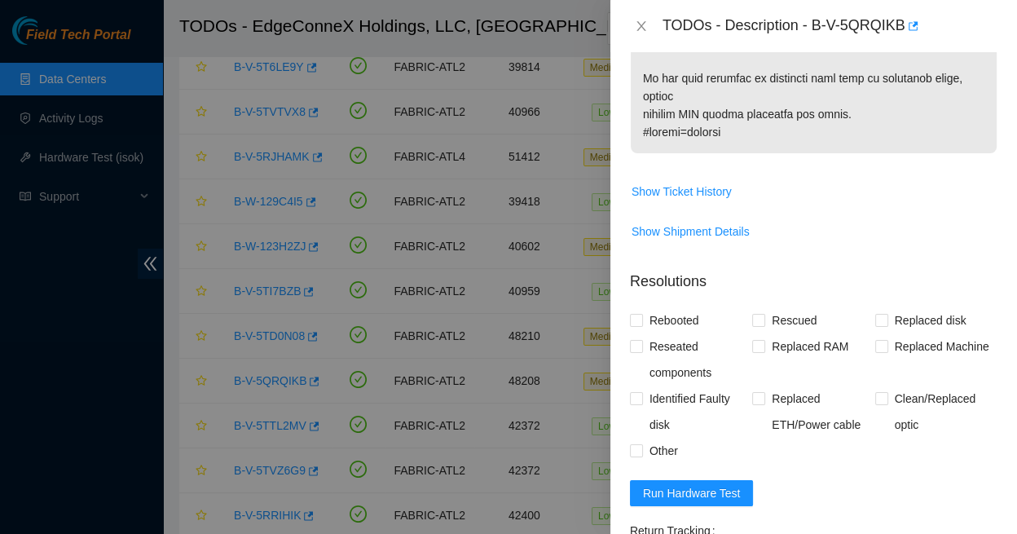
paste textarea "[TECHNICAL_ID] : passed: ok"
type textarea "Replaced faulty HDD S#CT-4210105-00140 with new HDD S# CT-4210111-00375 Rescued…"
click at [875, 340] on input "Replaced Machine" at bounding box center [880, 345] width 11 height 11
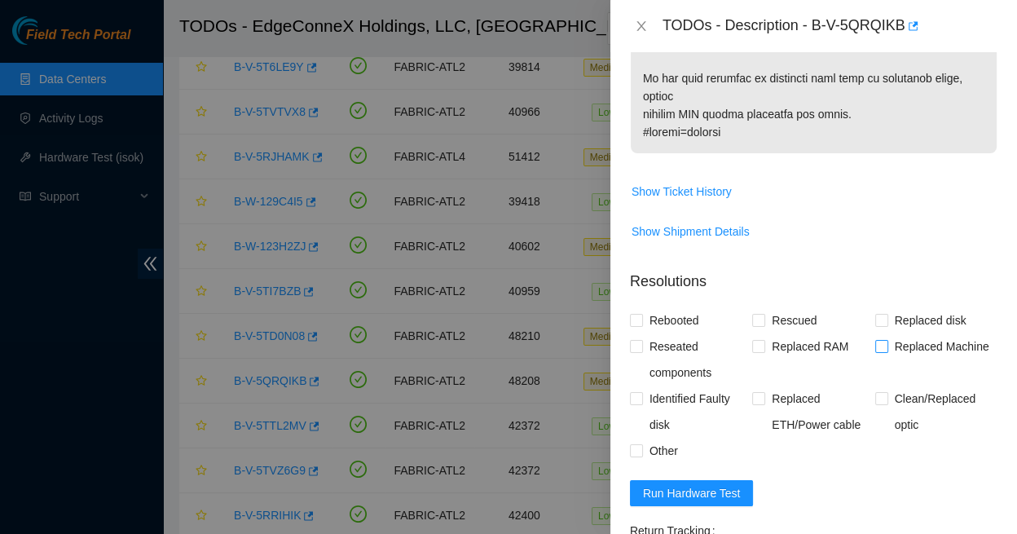
checkbox input "true"
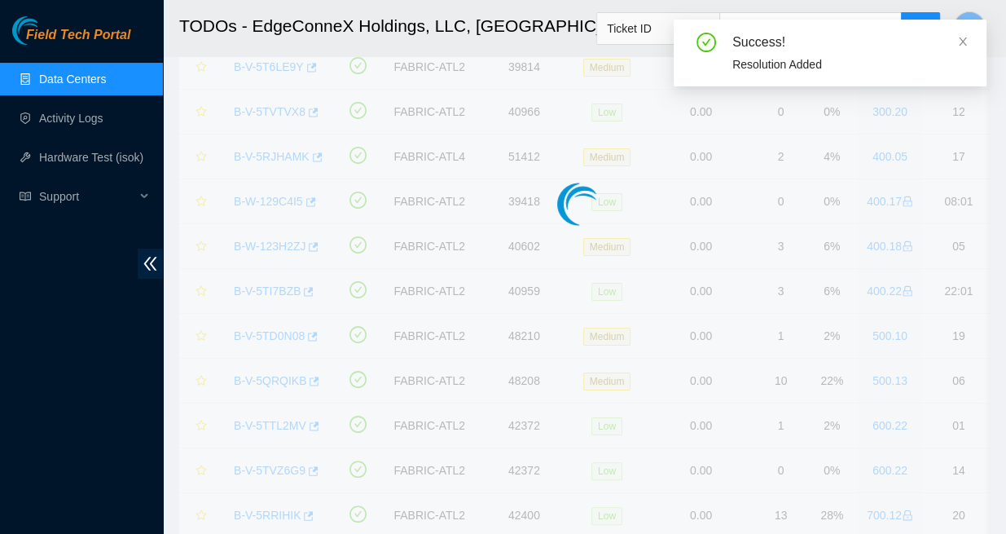
scroll to position [308, 0]
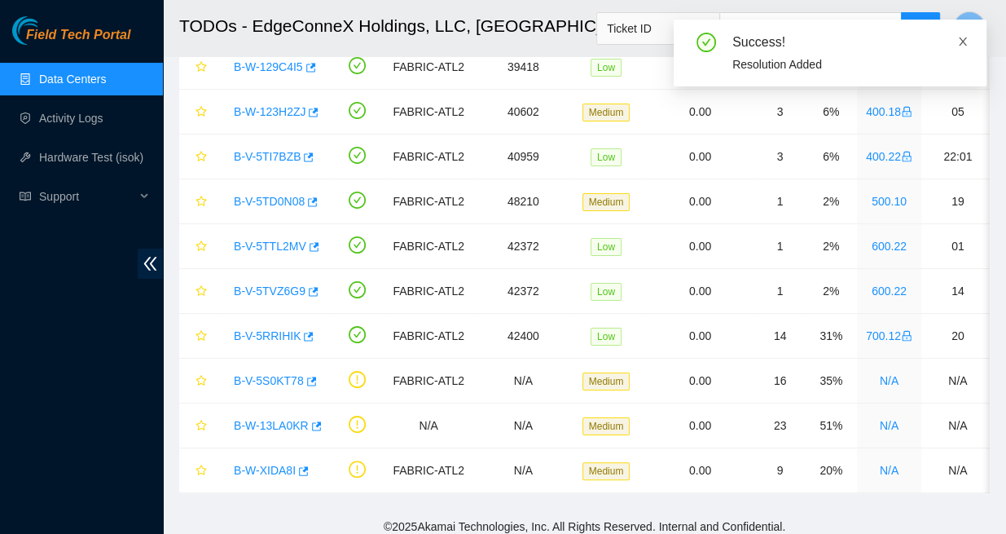
click at [963, 37] on icon "close" at bounding box center [962, 41] width 11 height 11
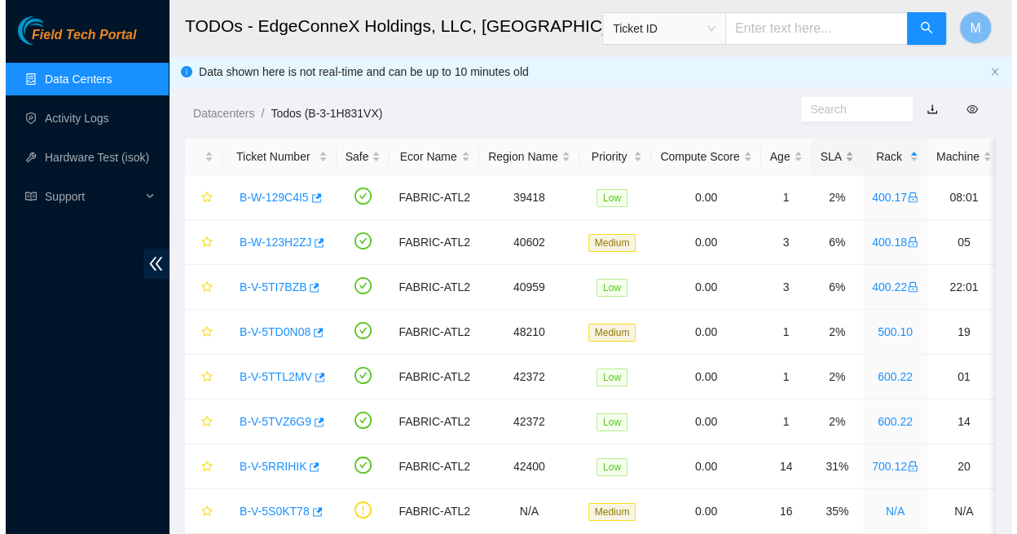
scroll to position [0, 0]
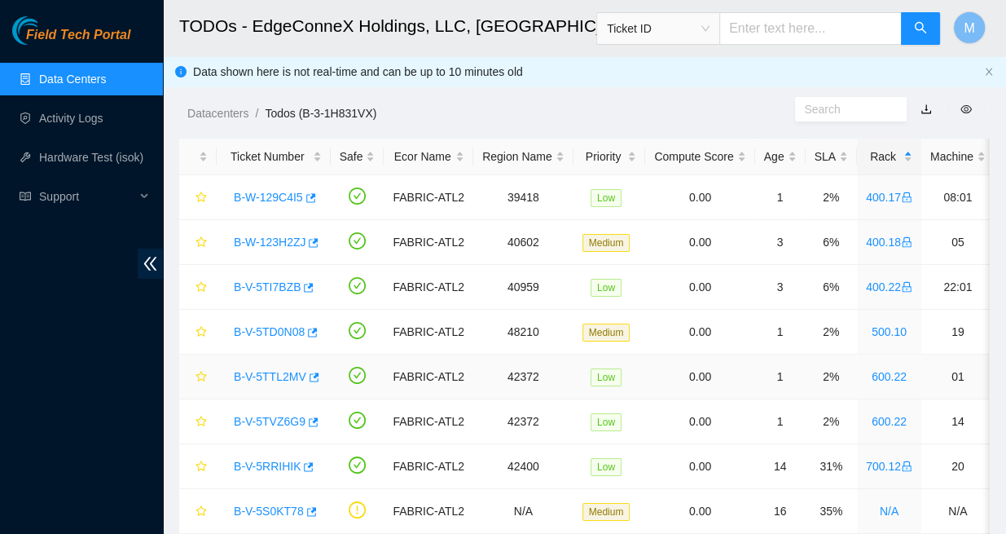
click at [266, 370] on link "B-V-5TTL2MV" at bounding box center [270, 376] width 72 height 13
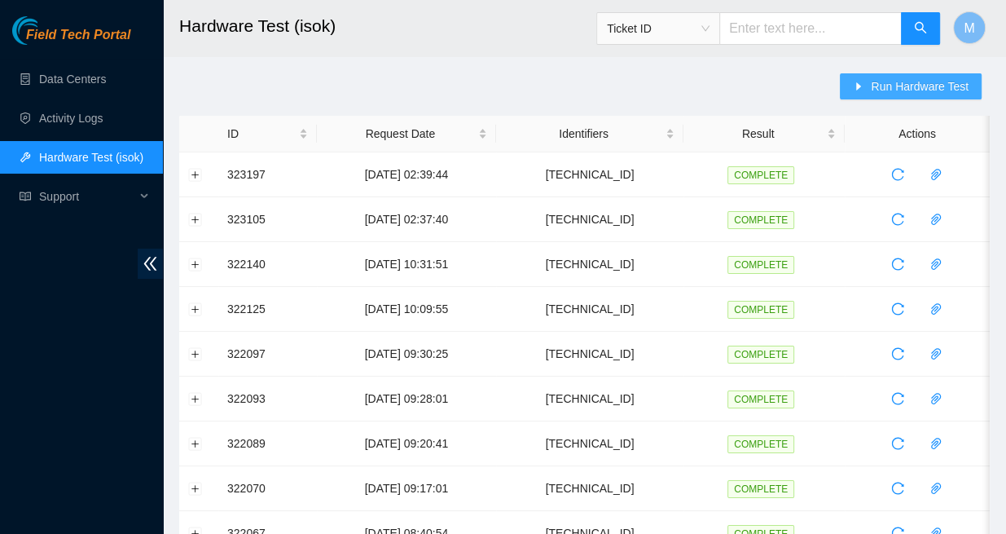
click at [917, 84] on span "Run Hardware Test" at bounding box center [920, 86] width 98 height 18
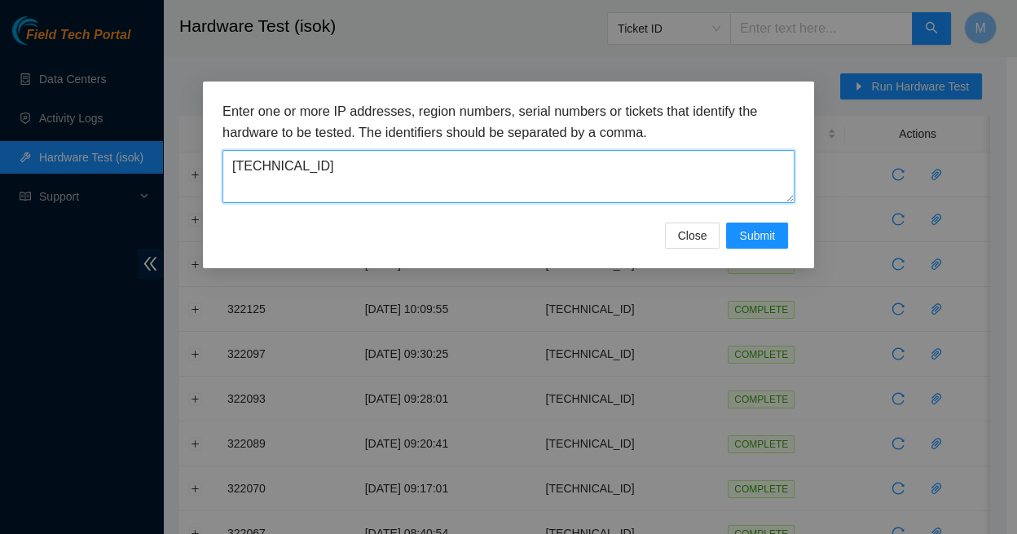
drag, startPoint x: 305, startPoint y: 157, endPoint x: 219, endPoint y: 157, distance: 85.5
click at [219, 157] on div "Enter one or more IP addresses, region numbers, serial numbers or tickets that …" at bounding box center [508, 174] width 611 height 187
paste textarea "46.177.164"
type textarea "23.46.177.164"
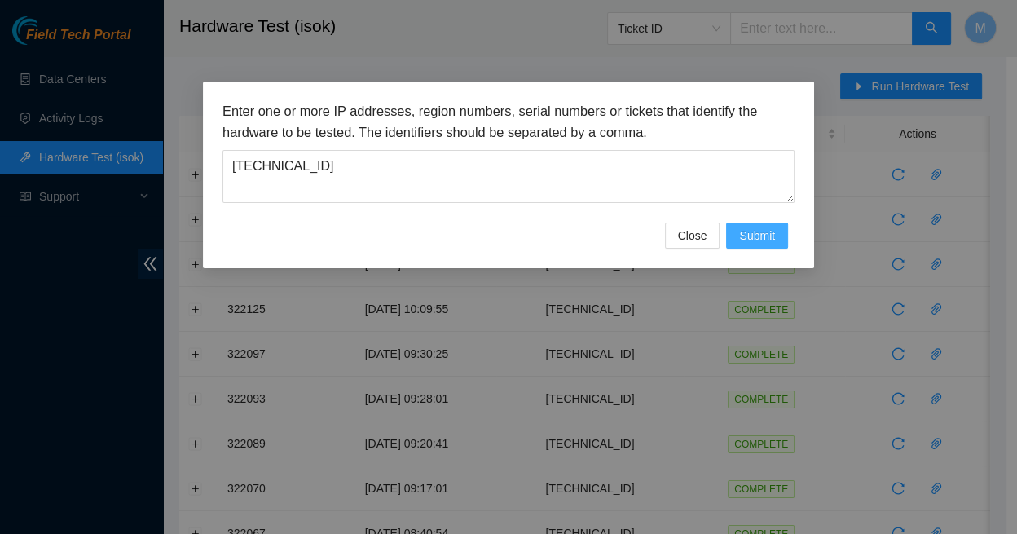
click at [751, 226] on span "Submit" at bounding box center [757, 235] width 36 height 18
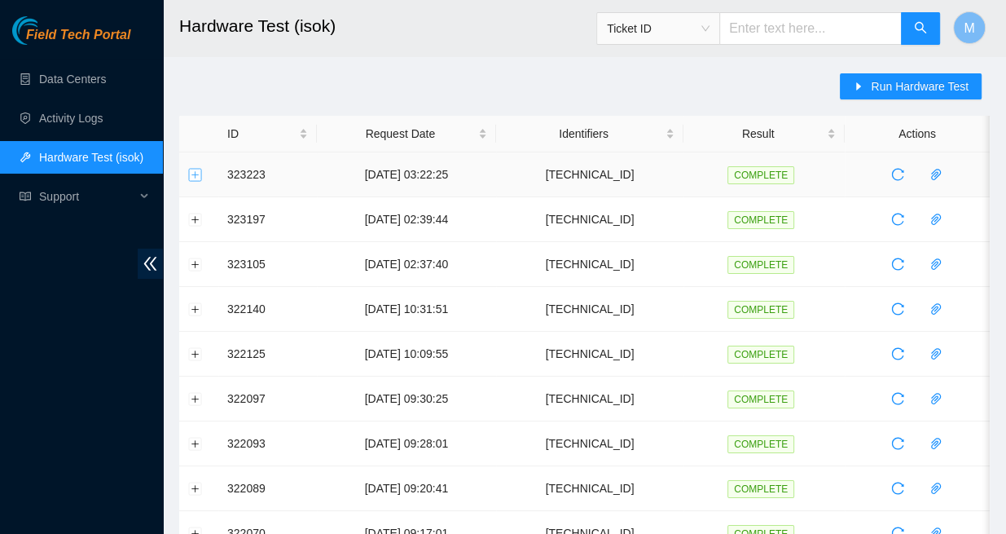
click at [199, 169] on button "Expand row" at bounding box center [195, 174] width 13 height 13
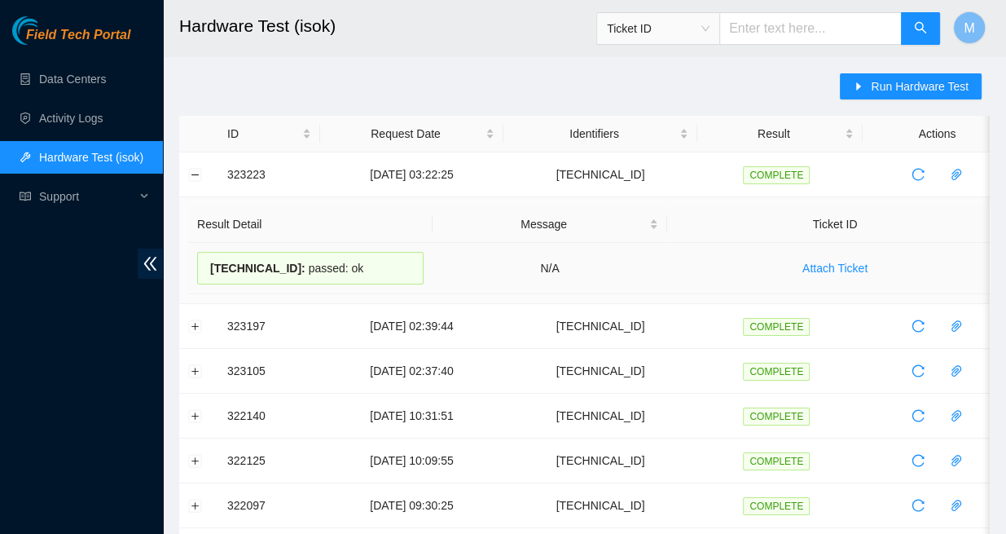
drag, startPoint x: 343, startPoint y: 256, endPoint x: 206, endPoint y: 253, distance: 136.9
click at [206, 253] on div "23.46.177.164 : passed: ok" at bounding box center [310, 268] width 226 height 33
copy div "23.46.177.164 : passed: ok"
click at [200, 169] on button "Collapse row" at bounding box center [195, 174] width 13 height 13
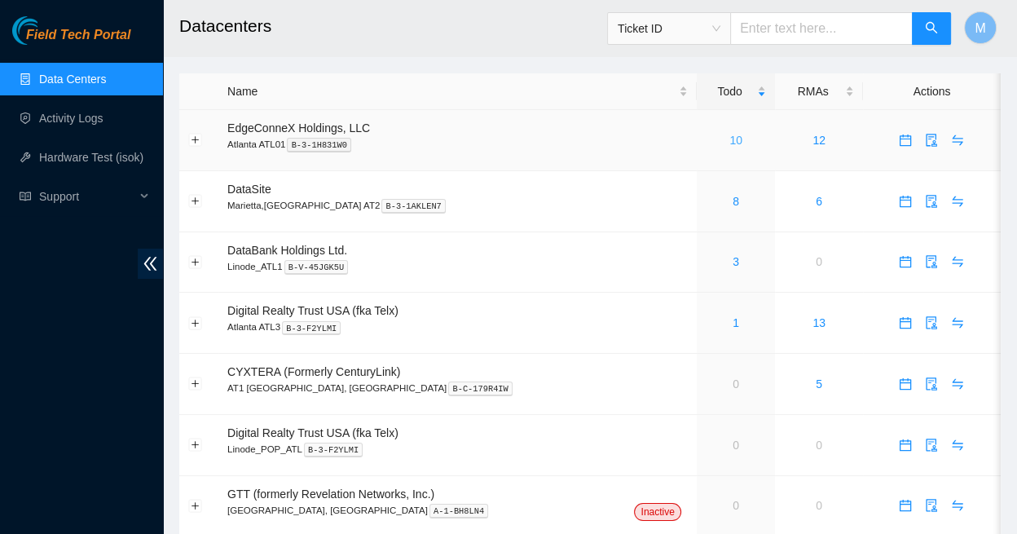
click at [729, 134] on link "10" at bounding box center [735, 140] width 13 height 13
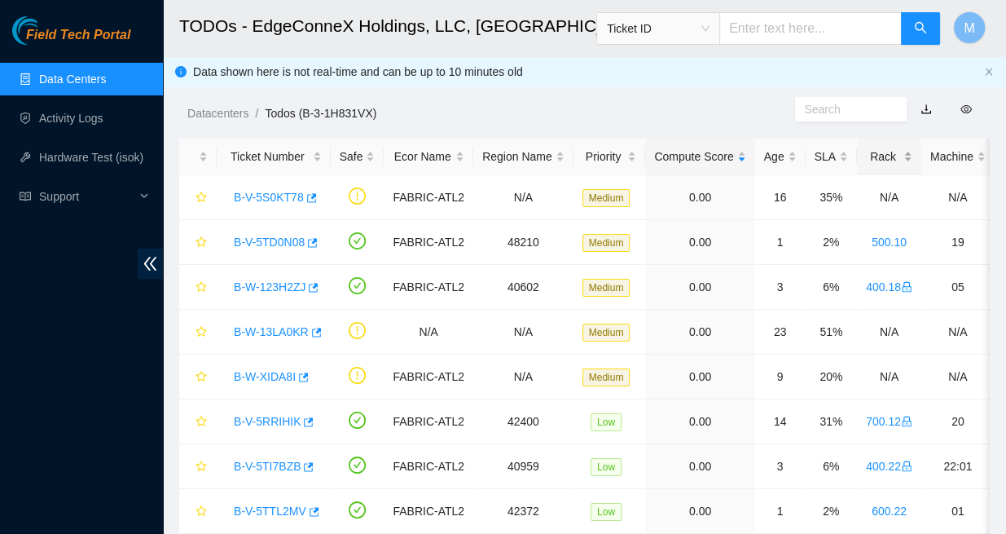
click at [866, 149] on div "Rack" at bounding box center [889, 156] width 46 height 18
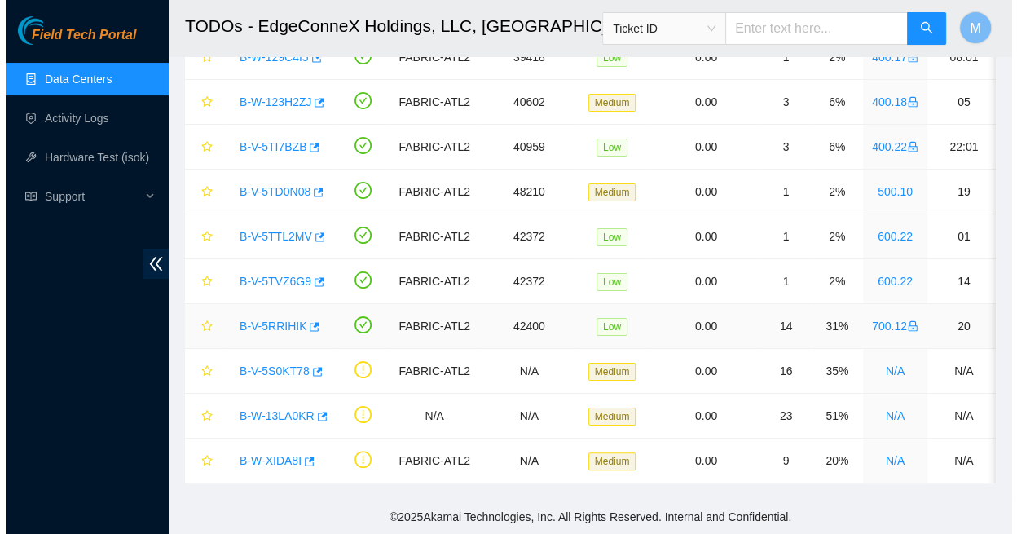
scroll to position [140, 0]
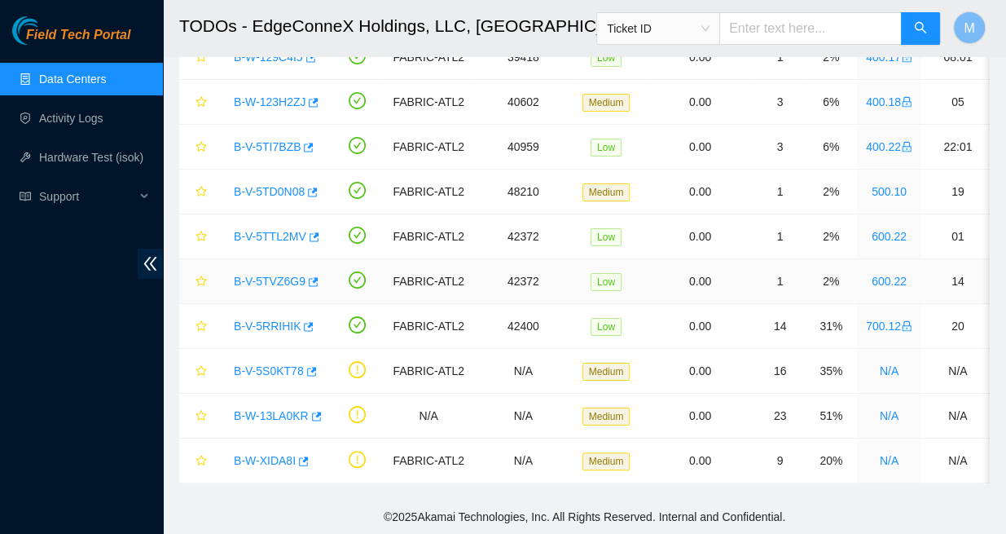
click at [275, 275] on link "B-V-5TVZ6G9" at bounding box center [270, 281] width 72 height 13
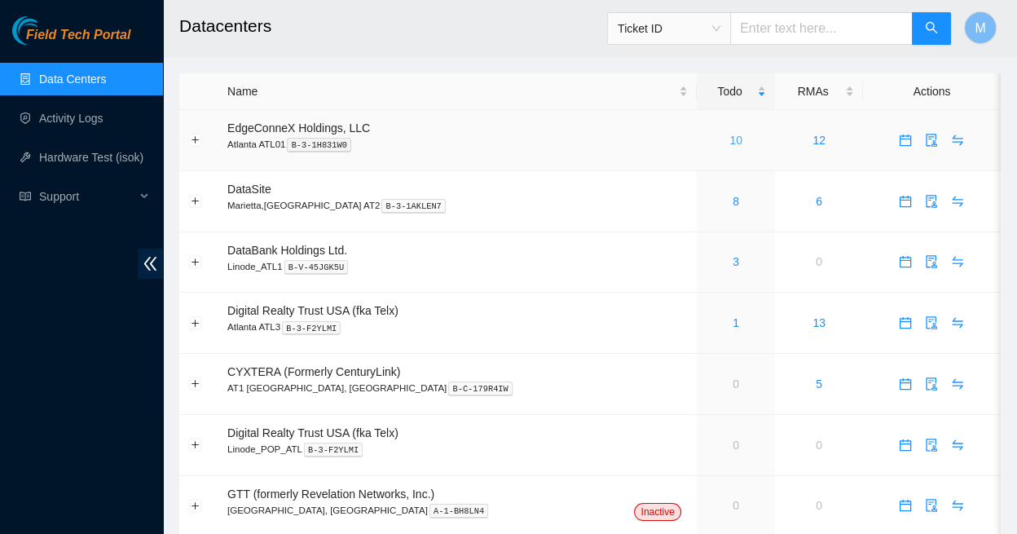
click at [729, 134] on link "10" at bounding box center [735, 140] width 13 height 13
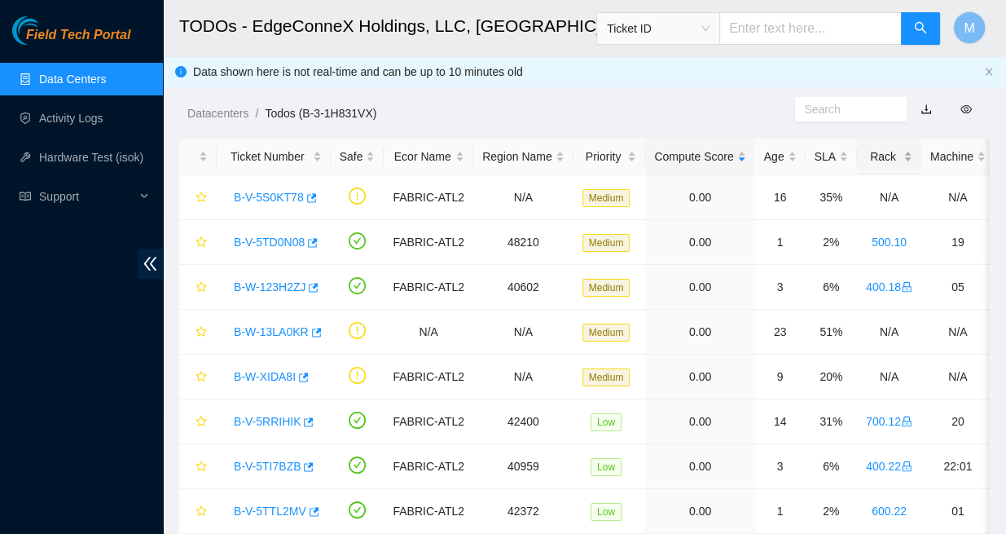
click at [866, 149] on div "Rack" at bounding box center [889, 156] width 46 height 18
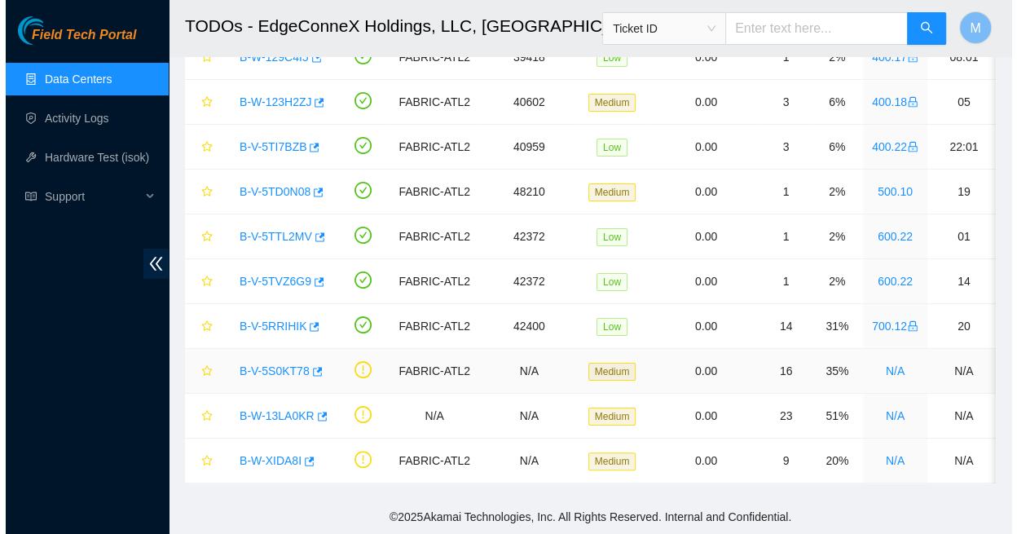
scroll to position [140, 0]
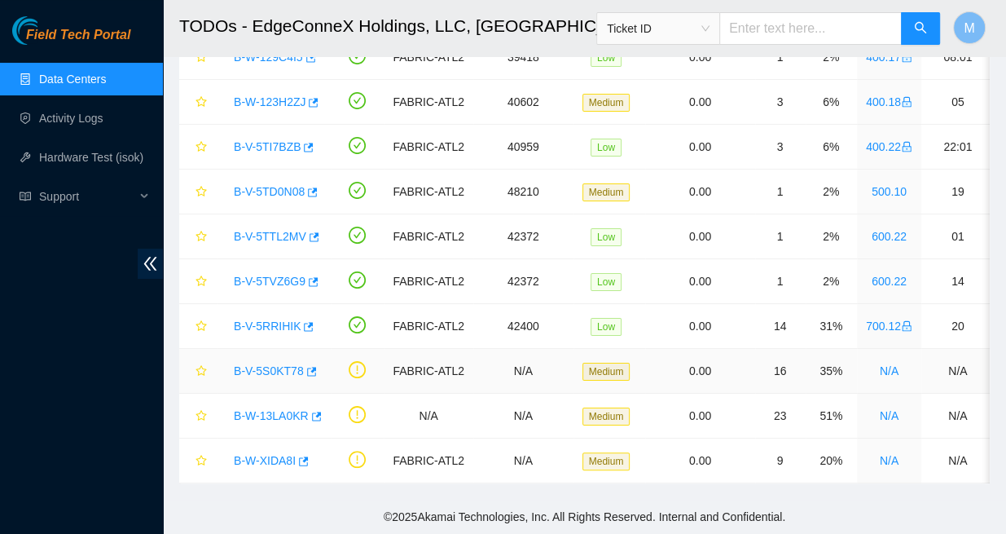
click at [284, 364] on link "B-V-5S0KT78" at bounding box center [269, 370] width 70 height 13
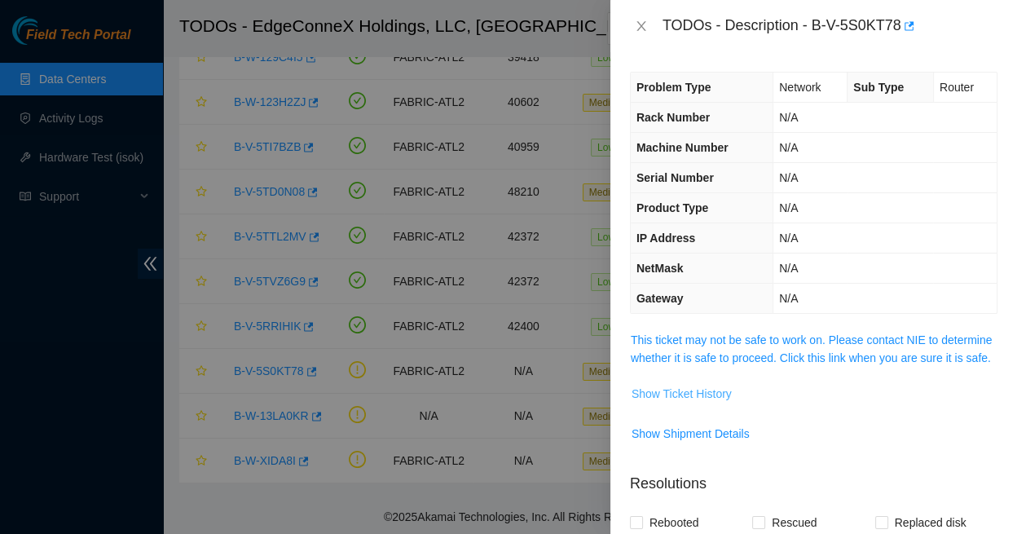
click at [680, 384] on span "Show Ticket History" at bounding box center [681, 393] width 100 height 18
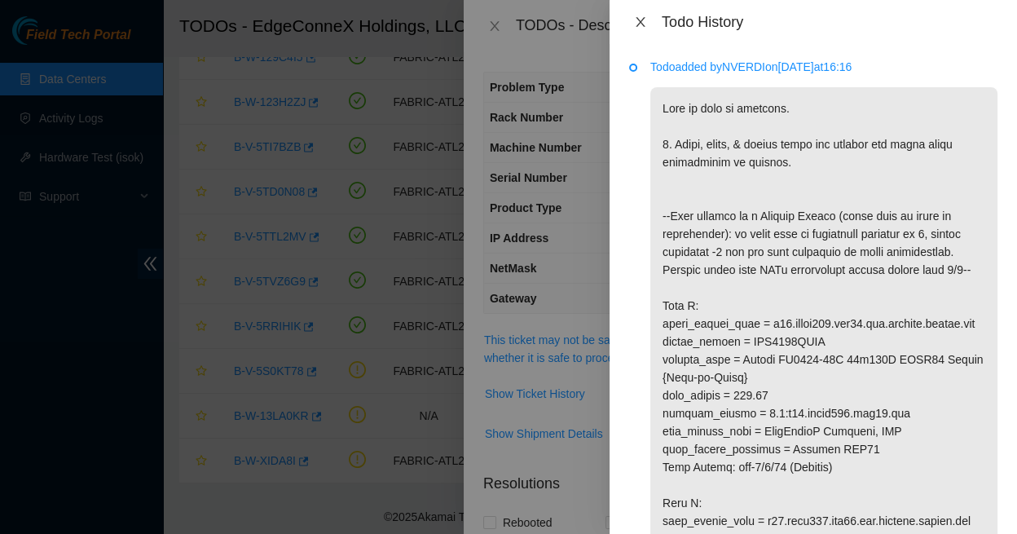
click at [639, 18] on icon "close" at bounding box center [640, 21] width 13 height 13
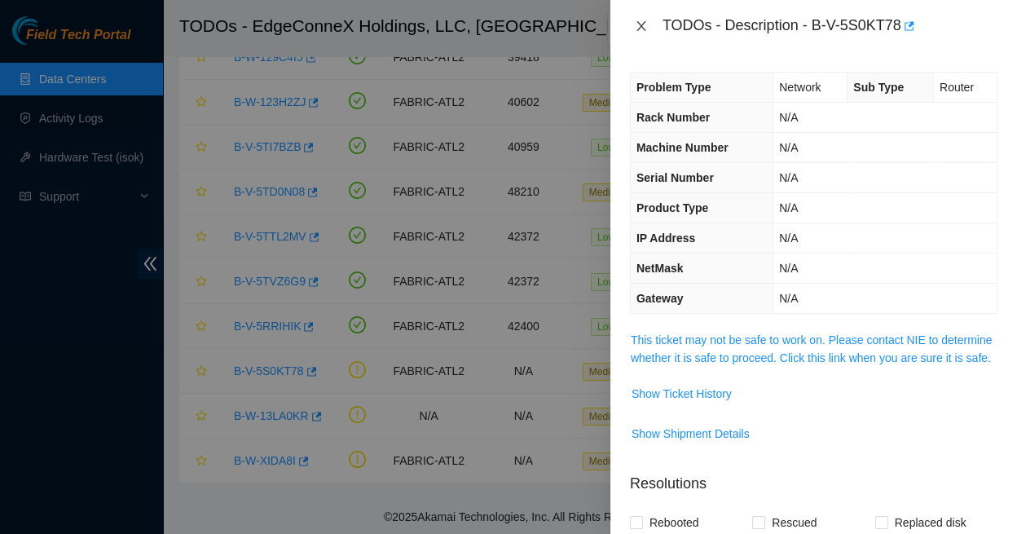
click at [640, 20] on icon "close" at bounding box center [641, 26] width 13 height 13
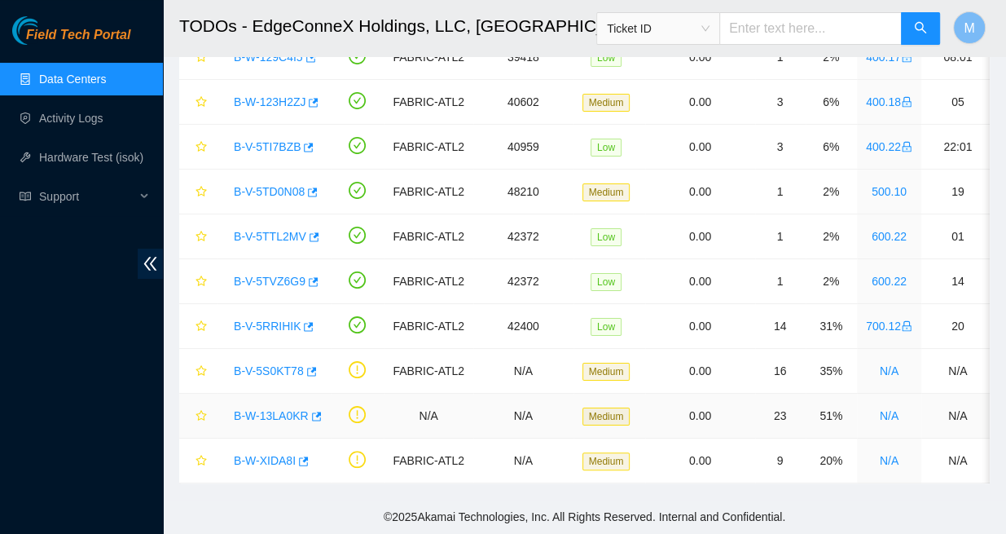
click at [277, 409] on link "B-W-13LA0KR" at bounding box center [271, 415] width 75 height 13
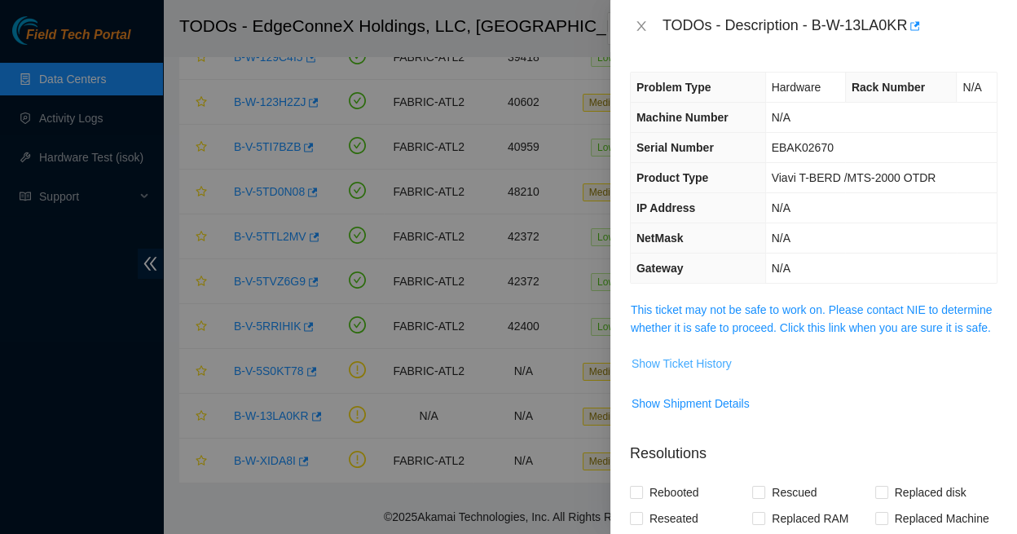
click at [674, 354] on span "Show Ticket History" at bounding box center [681, 363] width 100 height 18
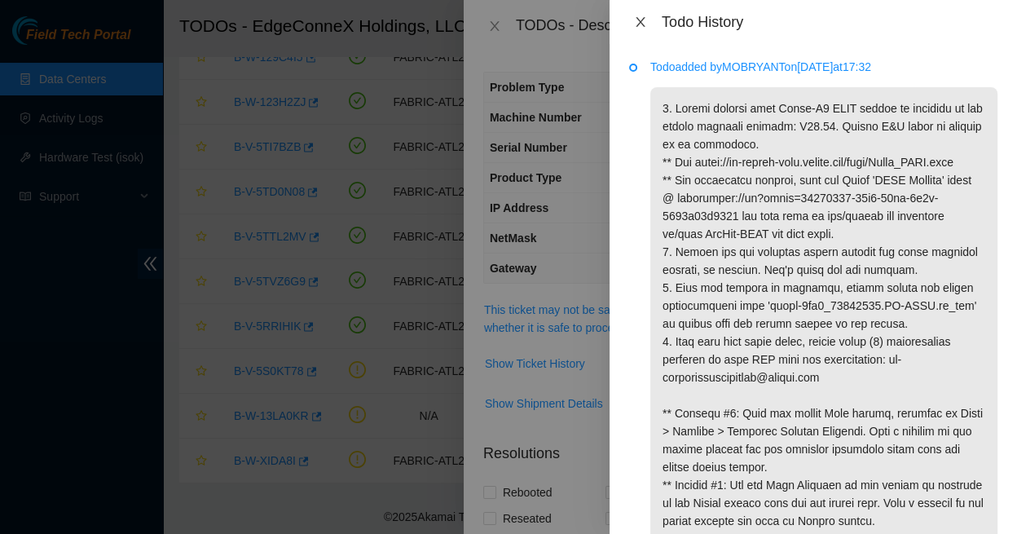
click at [638, 20] on icon "close" at bounding box center [639, 22] width 9 height 10
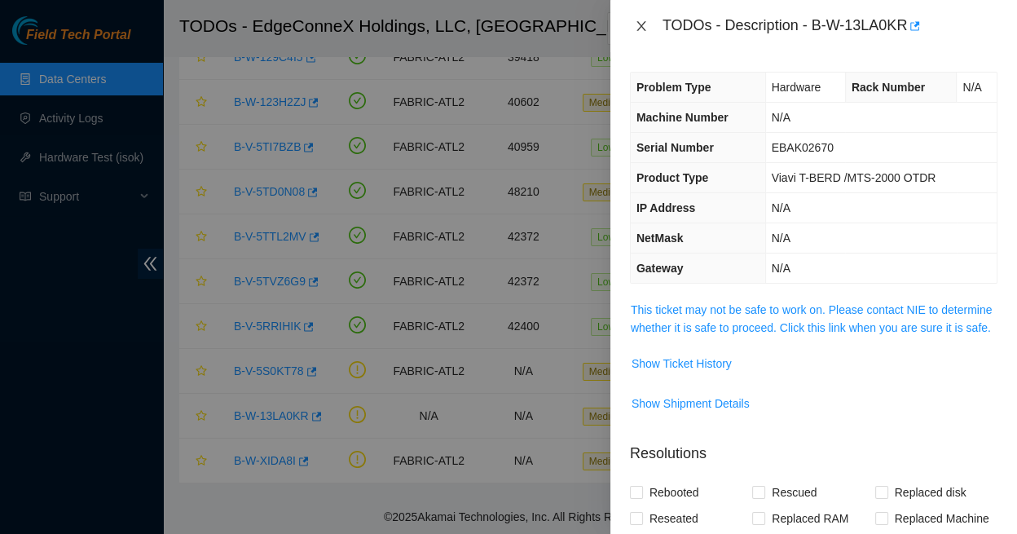
click at [642, 21] on icon "close" at bounding box center [640, 26] width 9 height 10
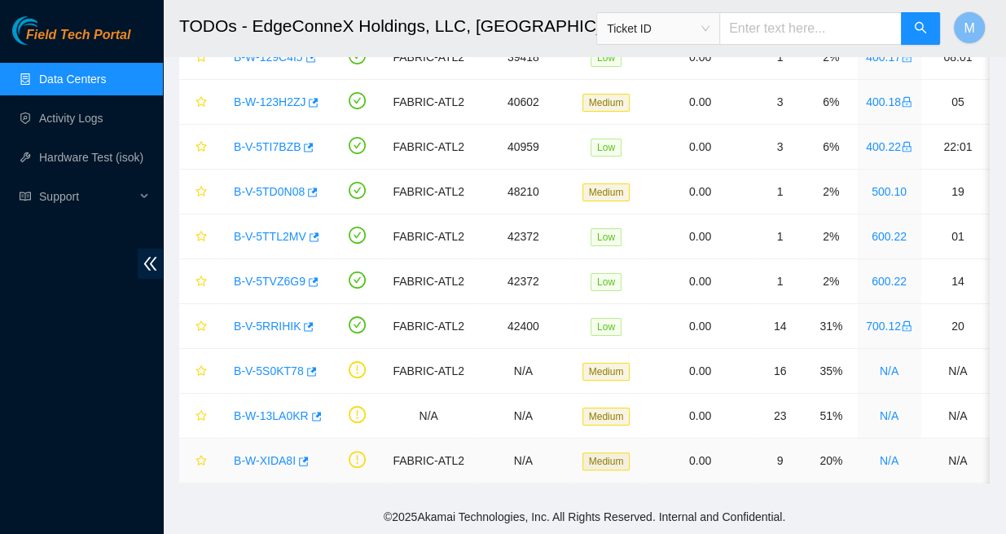
click at [275, 454] on link "B-W-XIDA8I" at bounding box center [265, 460] width 62 height 13
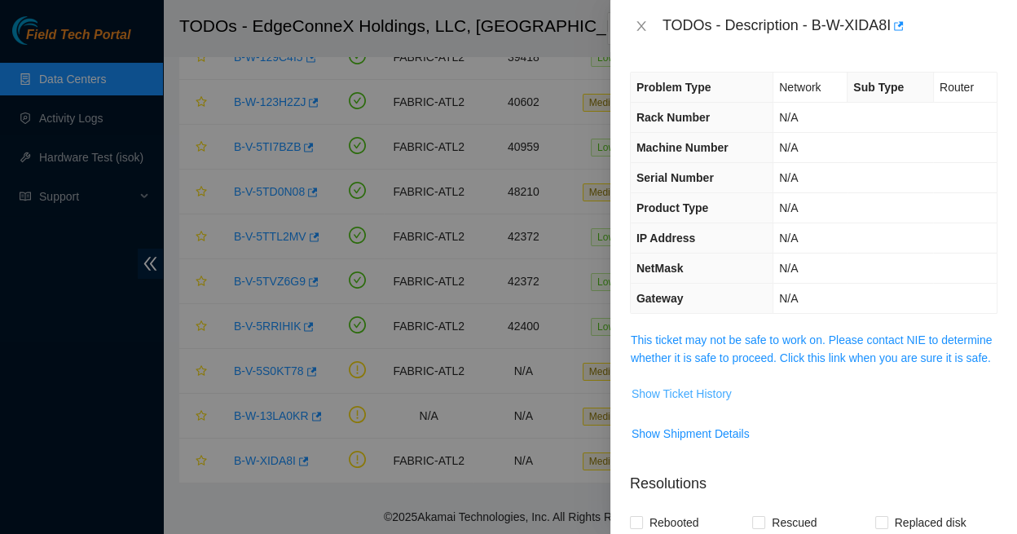
click at [678, 384] on span "Show Ticket History" at bounding box center [681, 393] width 100 height 18
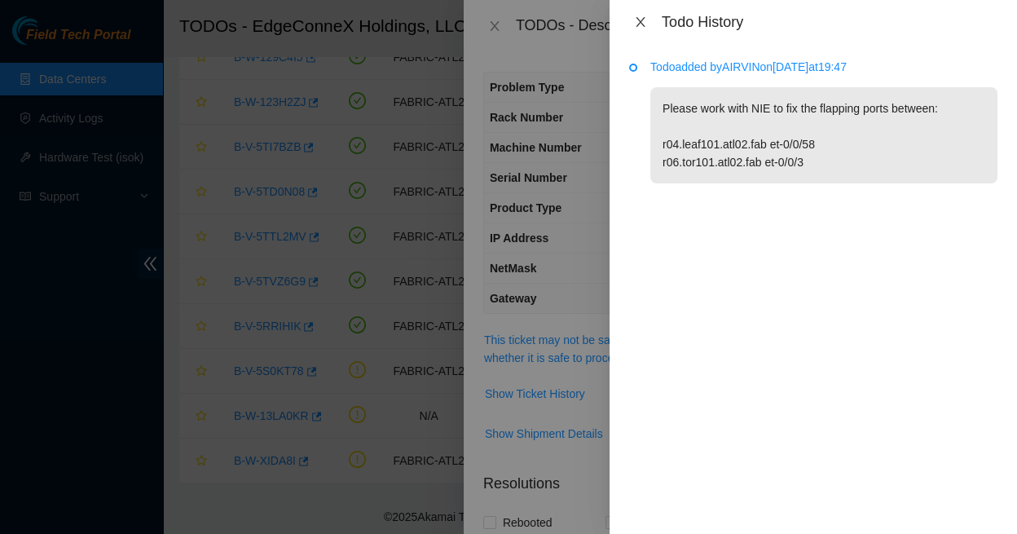
click at [641, 20] on icon "close" at bounding box center [640, 21] width 13 height 13
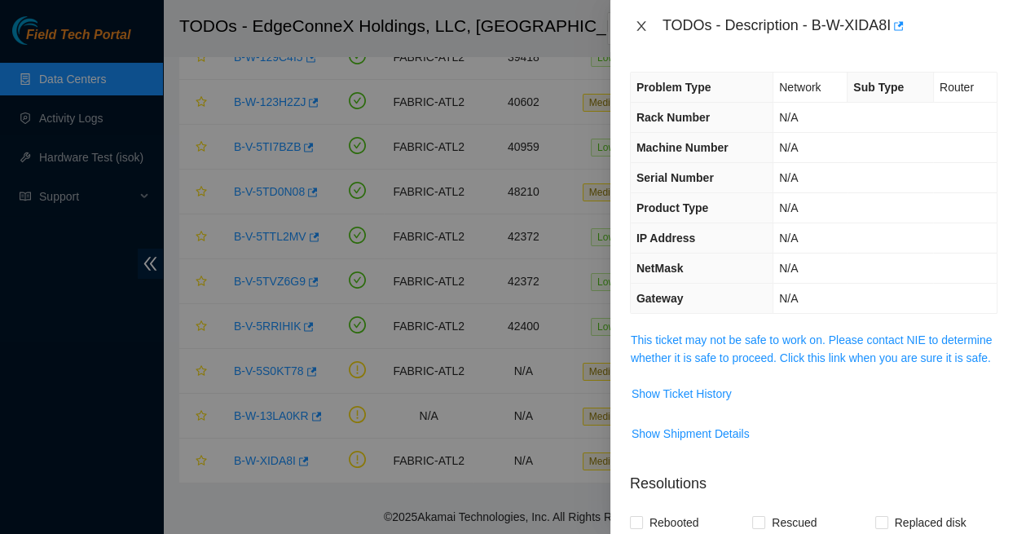
click at [640, 21] on icon "close" at bounding box center [641, 26] width 13 height 13
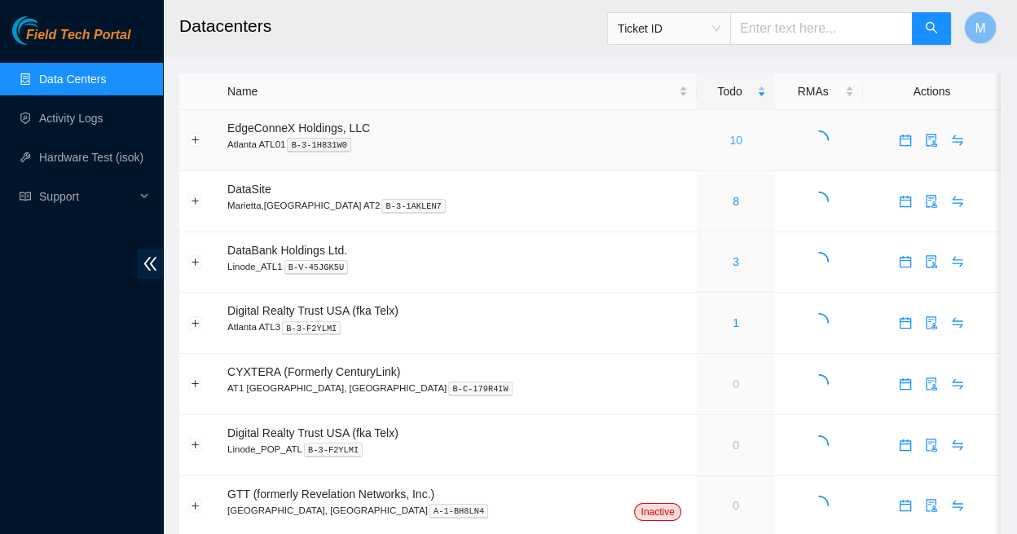
click at [729, 134] on link "10" at bounding box center [735, 140] width 13 height 13
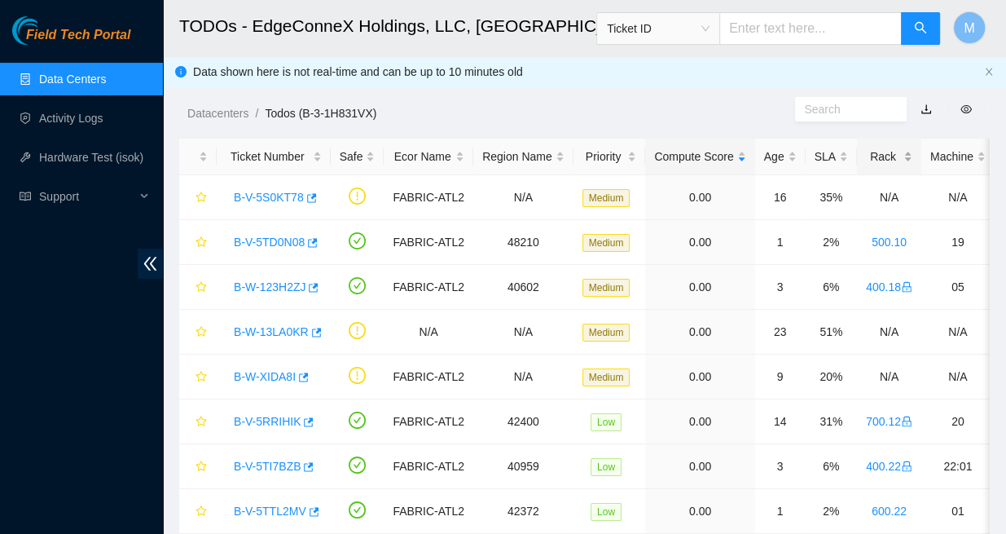
click at [866, 151] on div "Rack" at bounding box center [889, 156] width 46 height 18
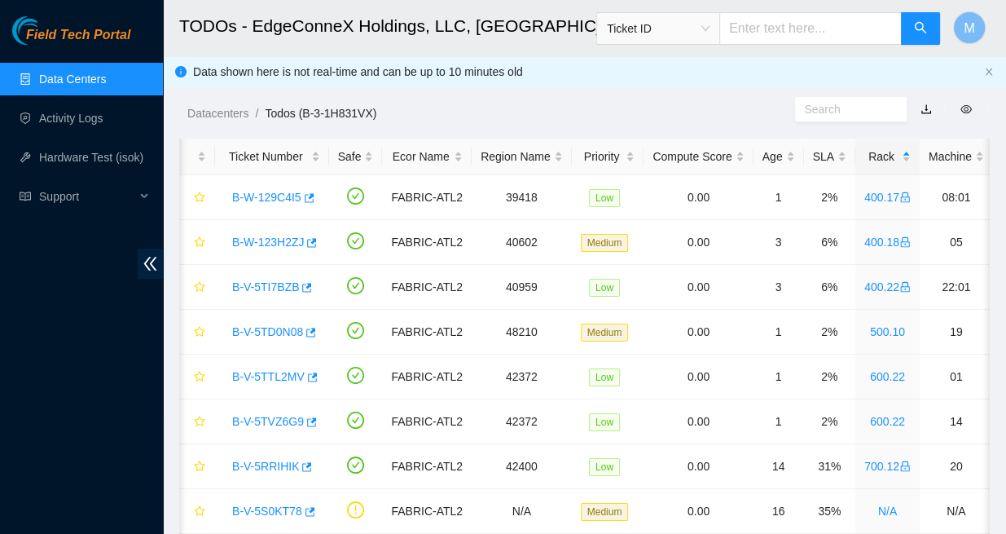
click at [709, 33] on span "Ticket ID" at bounding box center [658, 28] width 103 height 24
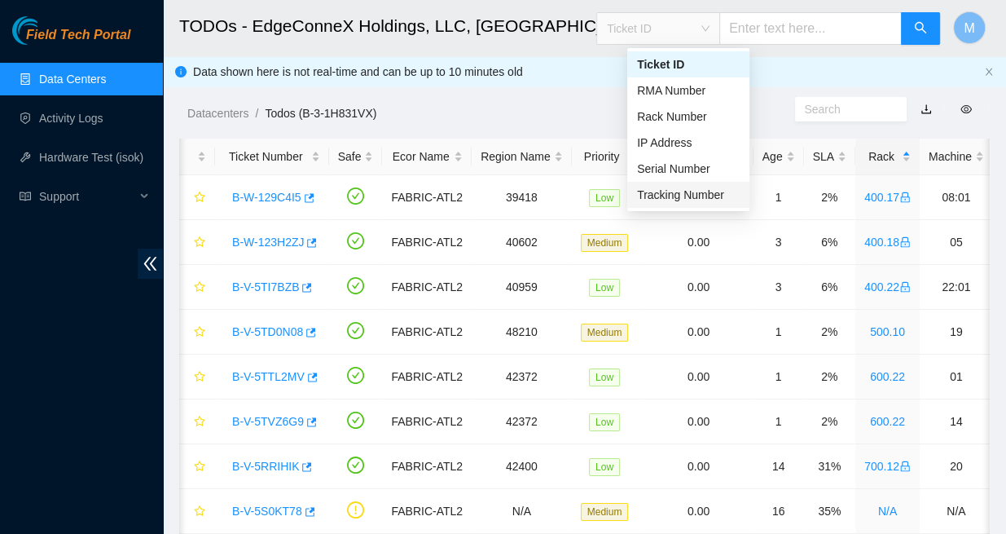
click at [712, 190] on div "Tracking Number" at bounding box center [688, 195] width 103 height 18
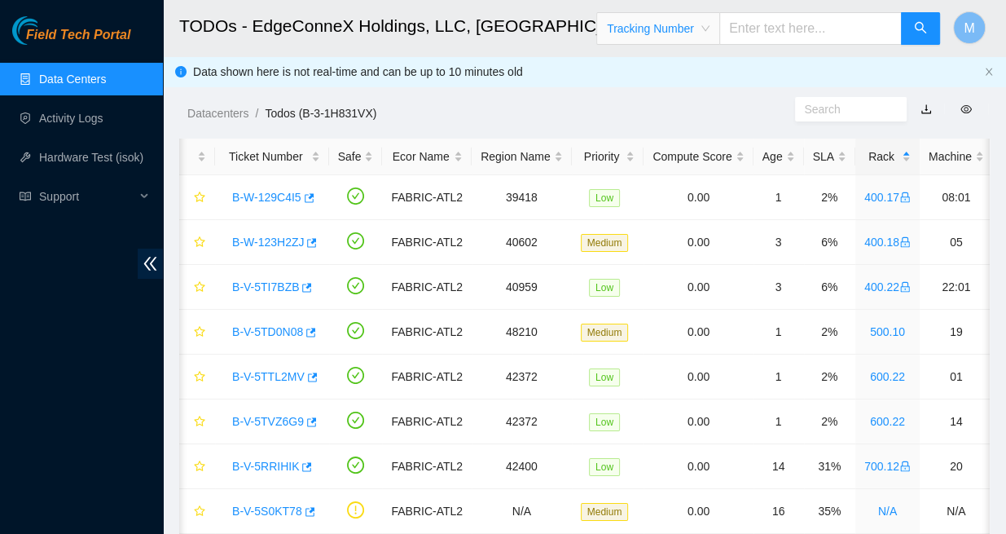
click at [803, 29] on input "text" at bounding box center [810, 28] width 182 height 33
type input "417328422436"
click at [919, 32] on icon "search" at bounding box center [920, 27] width 13 height 13
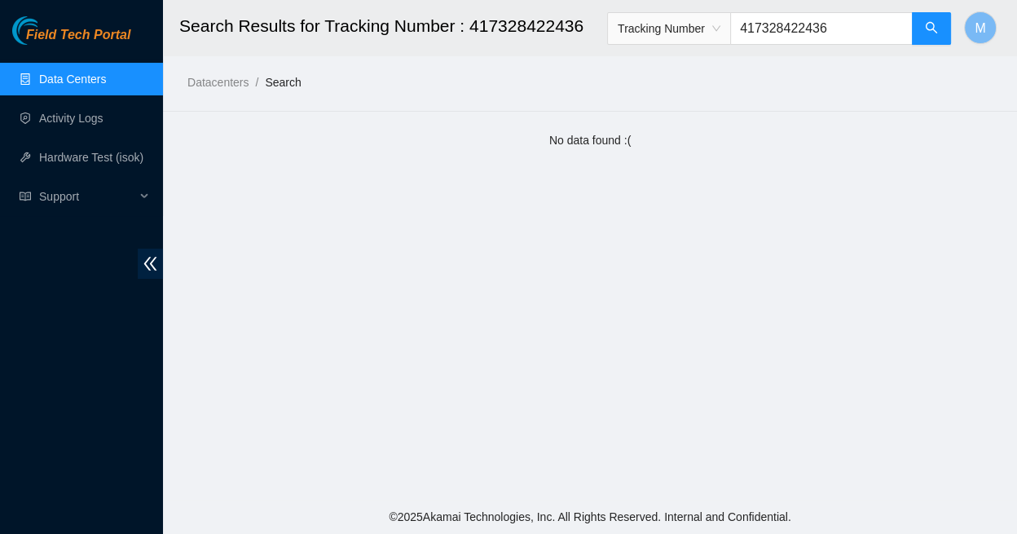
click at [877, 29] on input "417328422436" at bounding box center [821, 28] width 182 height 33
type input "417328422426"
click at [929, 33] on icon "search" at bounding box center [930, 27] width 11 height 11
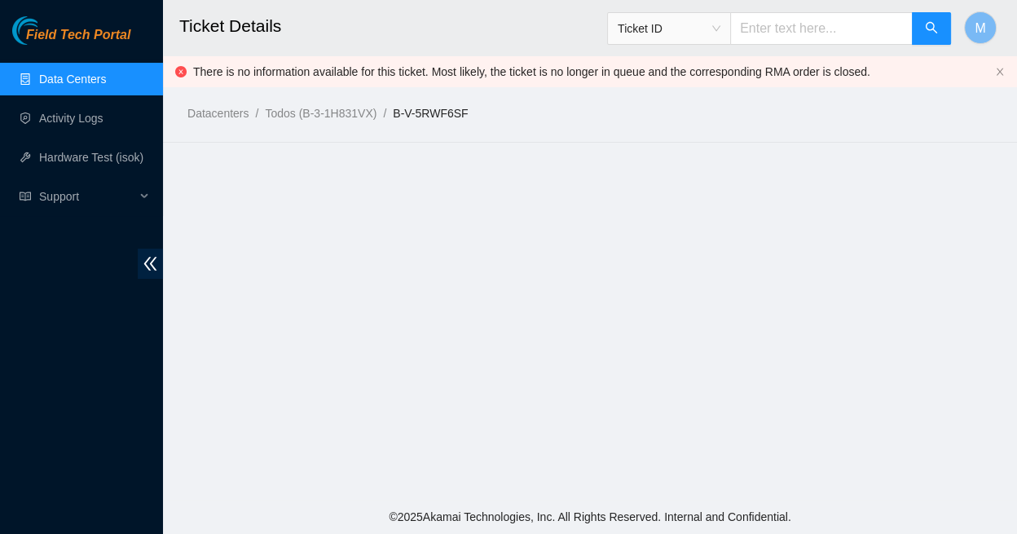
click at [416, 107] on link "B-V-5RWF6SF" at bounding box center [430, 113] width 75 height 13
click at [720, 37] on span "Ticket ID" at bounding box center [668, 28] width 103 height 24
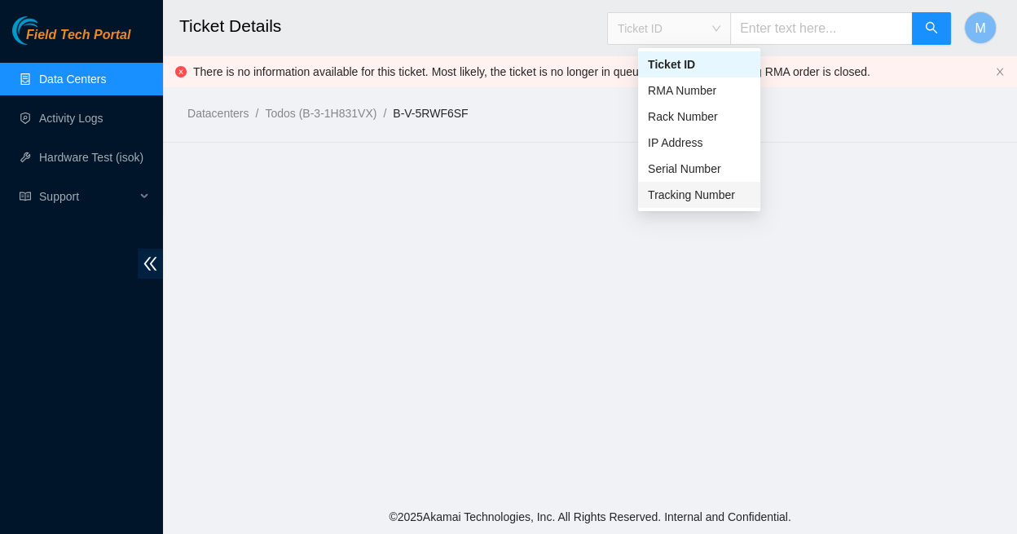
click at [708, 191] on div "Tracking Number" at bounding box center [699, 195] width 103 height 18
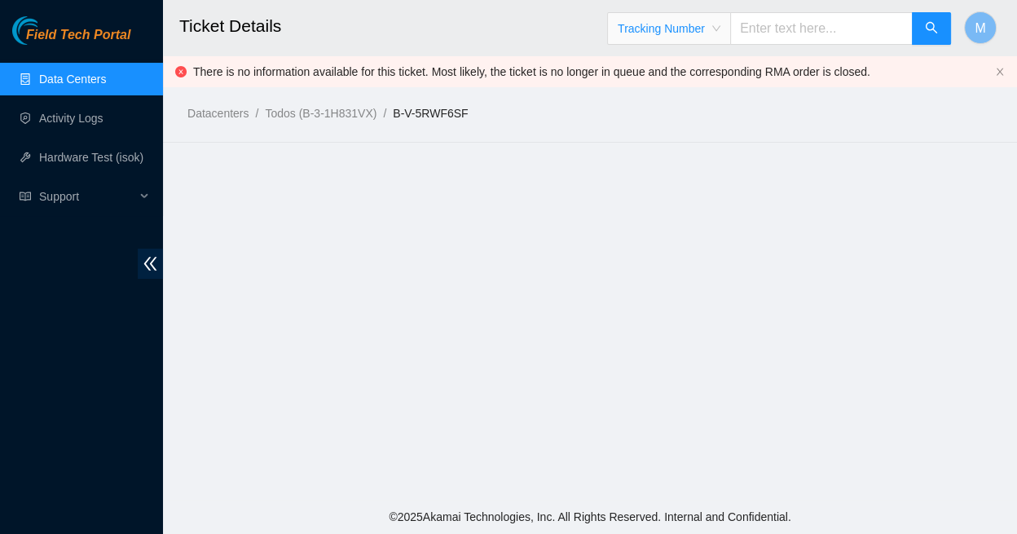
click at [800, 33] on input "text" at bounding box center [821, 28] width 182 height 33
type input "417328422426"
click at [934, 34] on icon "search" at bounding box center [931, 27] width 13 height 13
click at [1001, 68] on icon "close" at bounding box center [999, 71] width 7 height 7
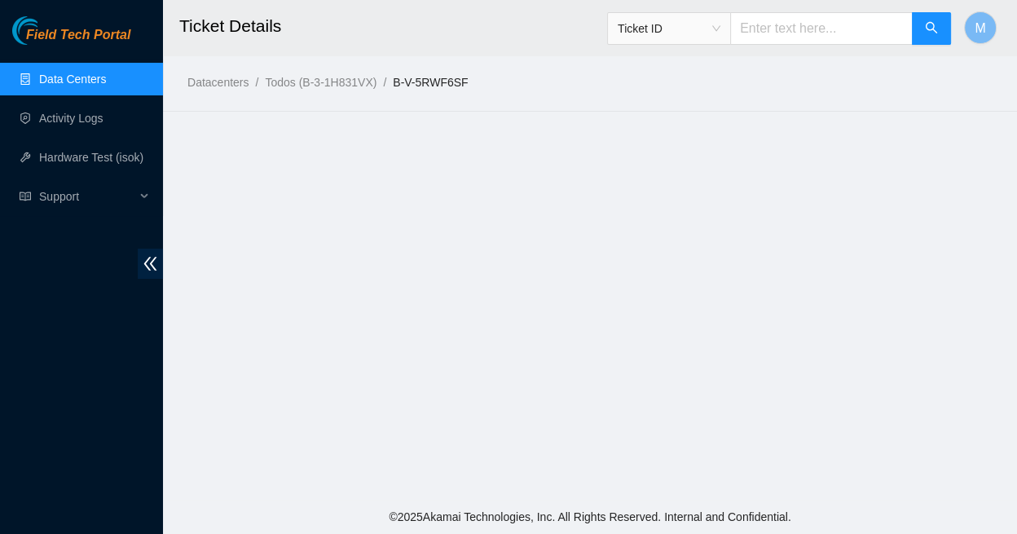
click at [825, 32] on input "text" at bounding box center [821, 28] width 182 height 33
type input "417328422426"
click at [929, 32] on icon "search" at bounding box center [931, 27] width 13 height 13
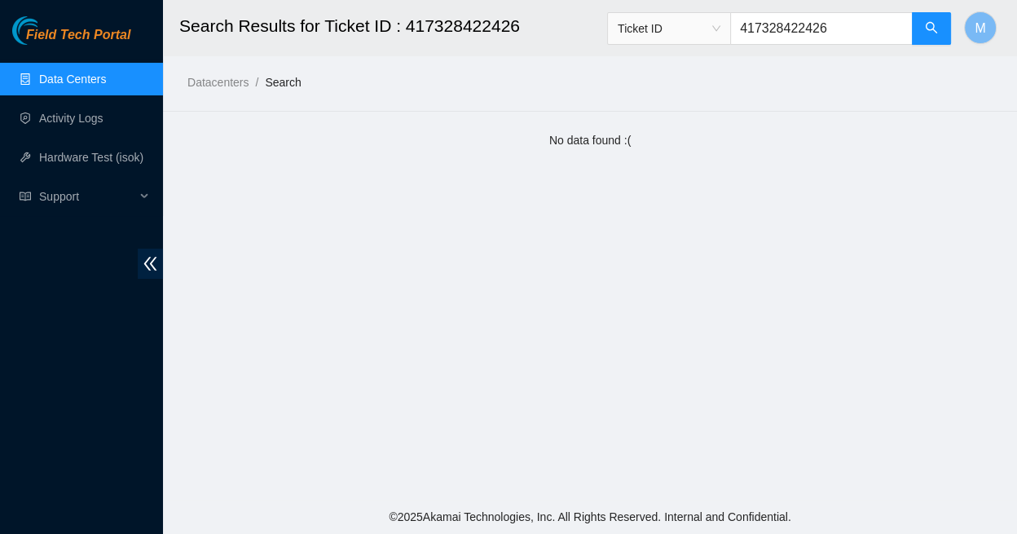
click at [71, 83] on link "Data Centers" at bounding box center [72, 78] width 67 height 13
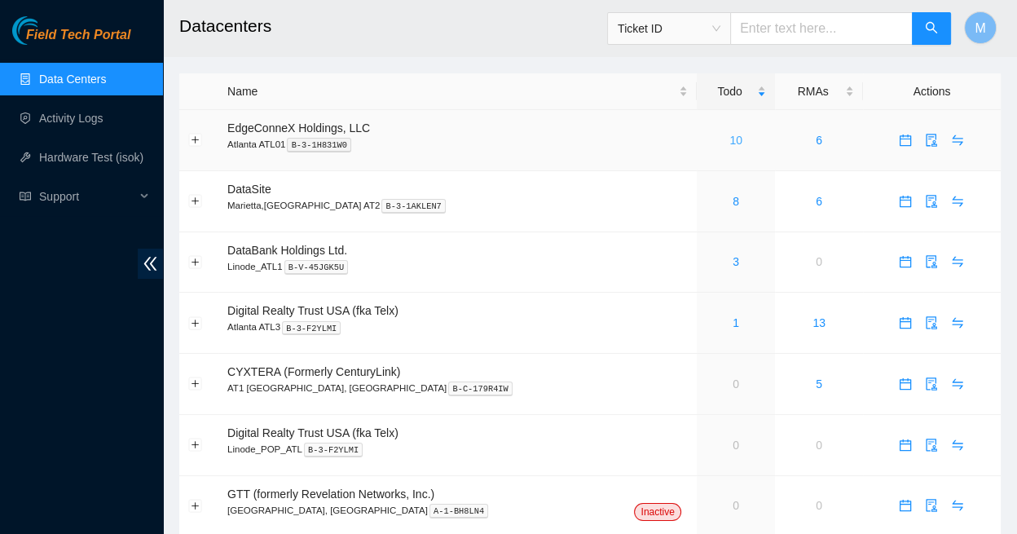
click at [729, 134] on link "10" at bounding box center [735, 140] width 13 height 13
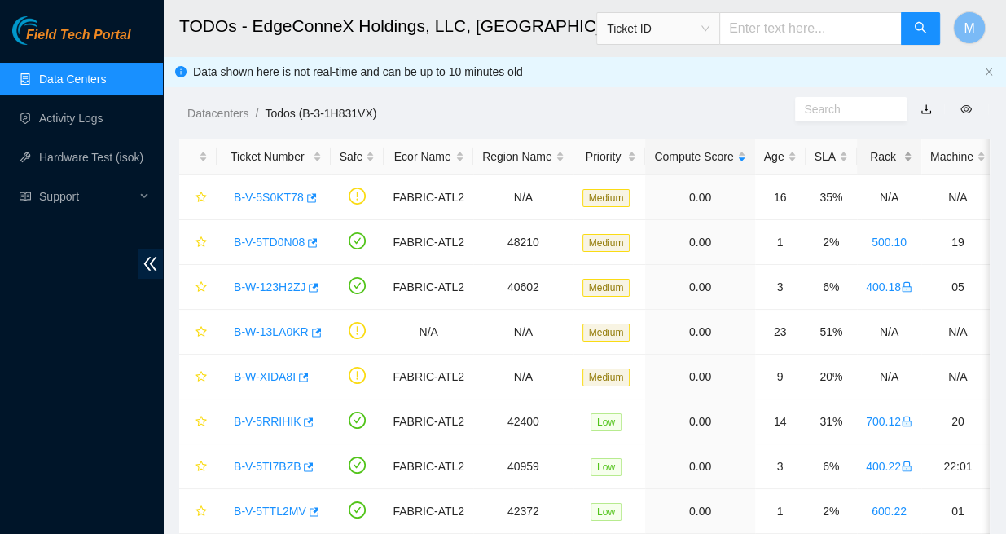
click at [866, 147] on div "Rack" at bounding box center [889, 156] width 46 height 18
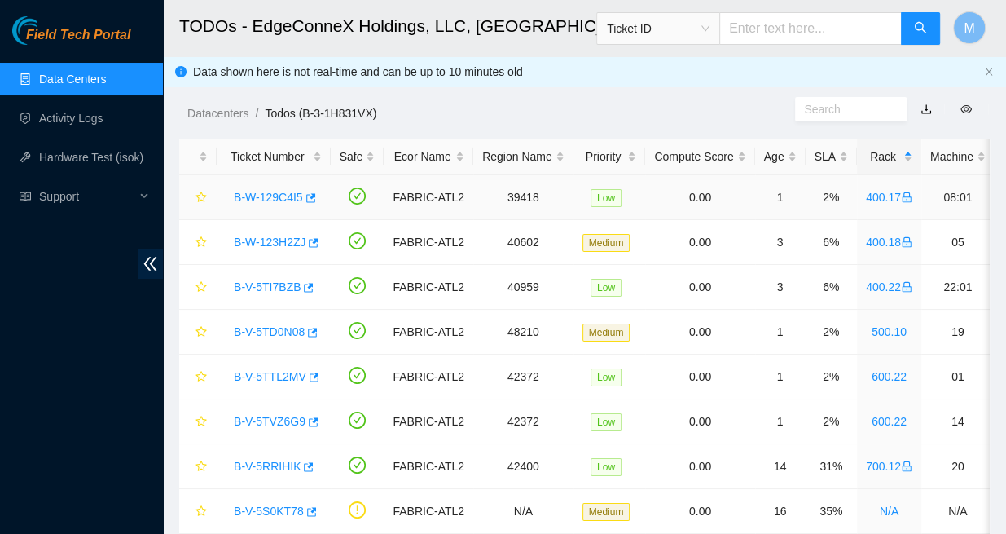
click at [279, 191] on link "B-W-129C4I5" at bounding box center [268, 197] width 69 height 13
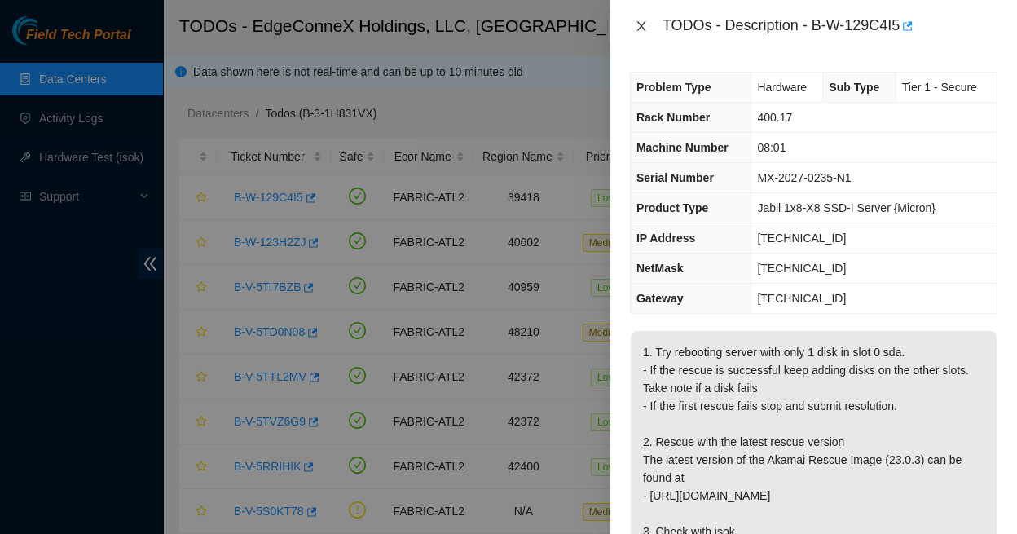
click at [641, 24] on icon "close" at bounding box center [641, 26] width 13 height 13
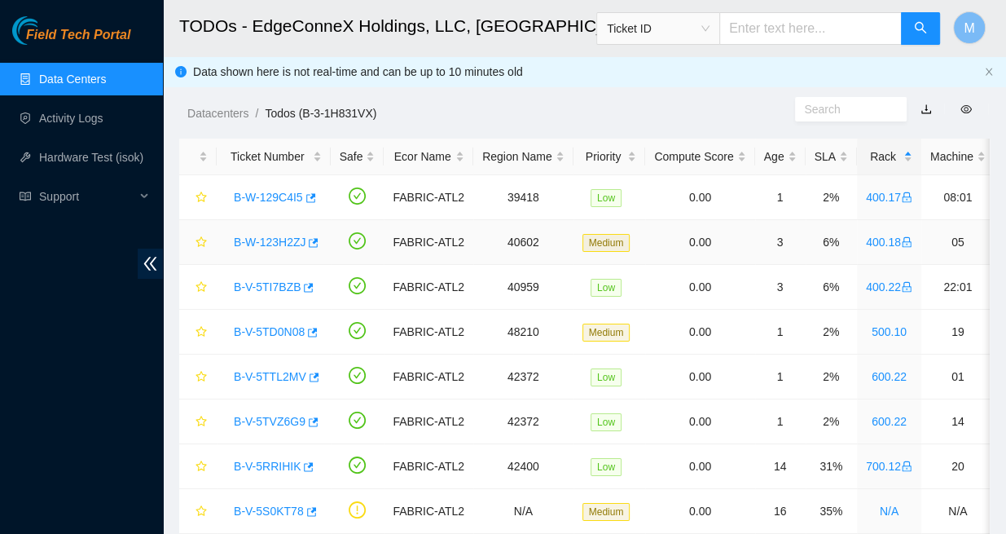
click at [264, 235] on link "B-W-123H2ZJ" at bounding box center [270, 241] width 72 height 13
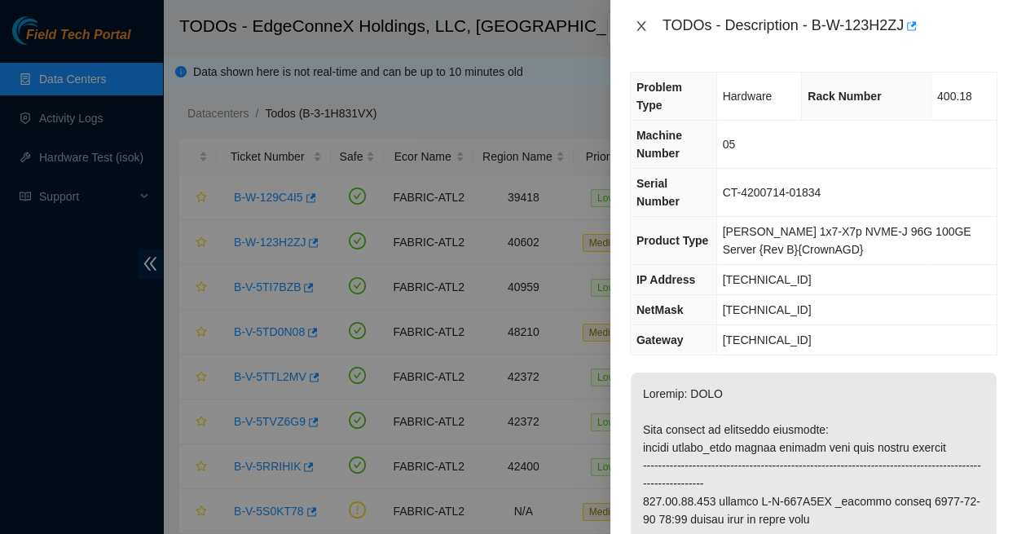
click at [642, 24] on icon "close" at bounding box center [641, 26] width 13 height 13
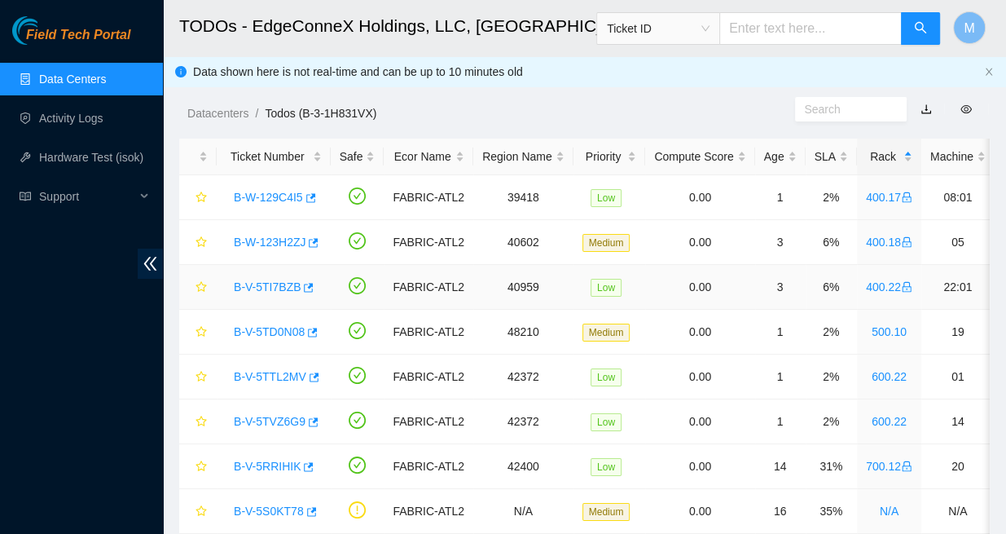
click at [267, 280] on link "B-V-5TI7BZB" at bounding box center [267, 286] width 67 height 13
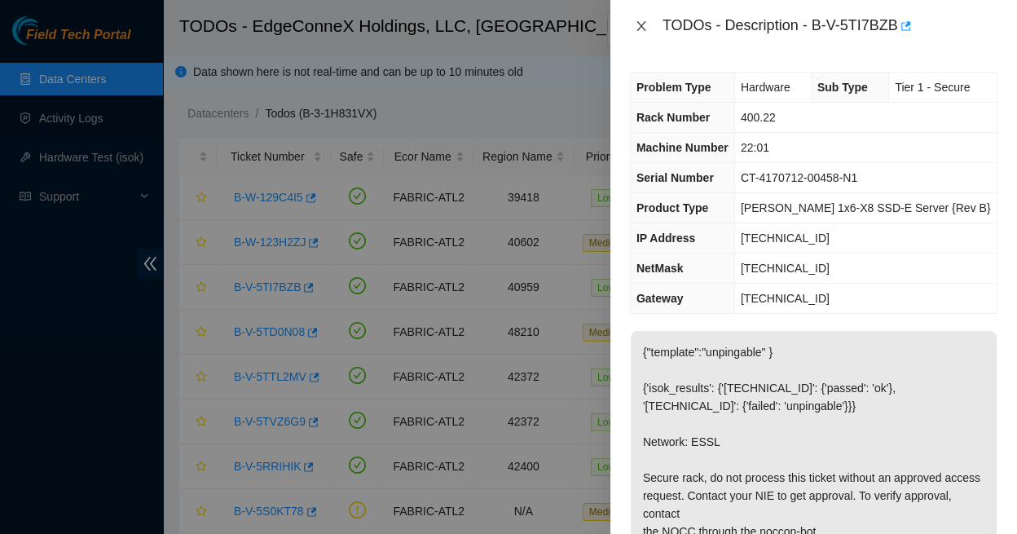
click at [643, 26] on icon "close" at bounding box center [641, 26] width 13 height 13
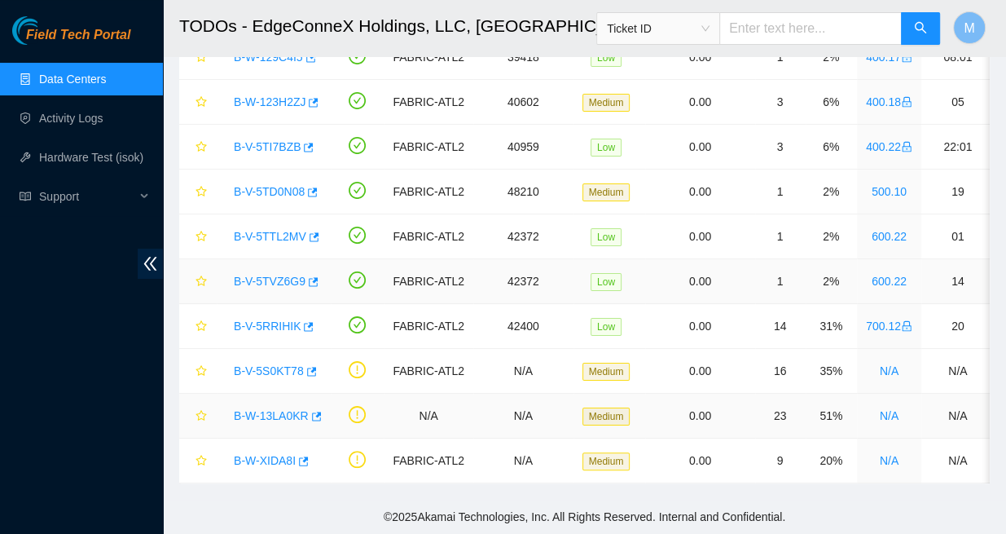
scroll to position [140, 0]
click at [271, 319] on link "B-V-5RRIHIK" at bounding box center [267, 325] width 67 height 13
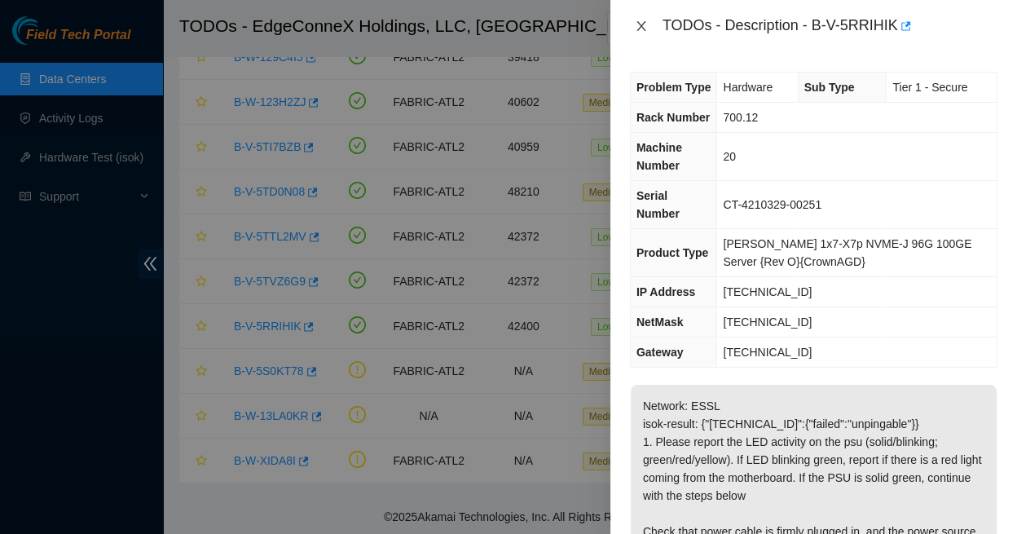
click at [639, 24] on icon "close" at bounding box center [641, 26] width 13 height 13
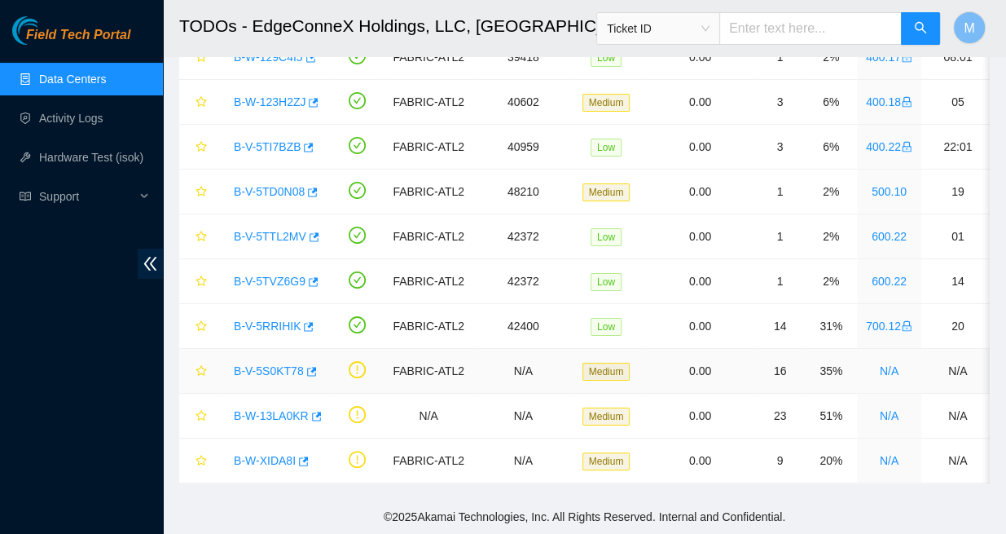
click at [283, 364] on link "B-V-5S0KT78" at bounding box center [269, 370] width 70 height 13
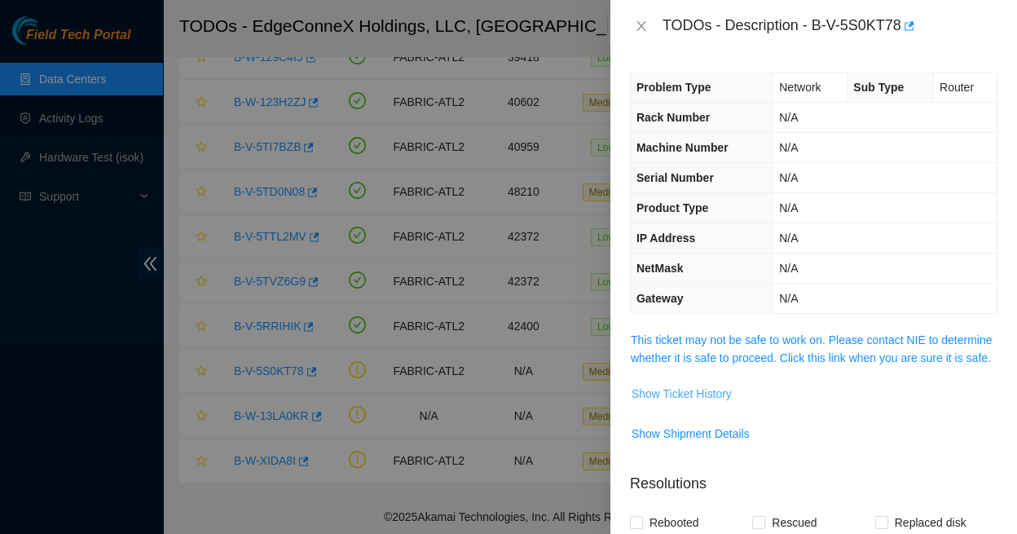
click at [677, 384] on span "Show Ticket History" at bounding box center [681, 393] width 100 height 18
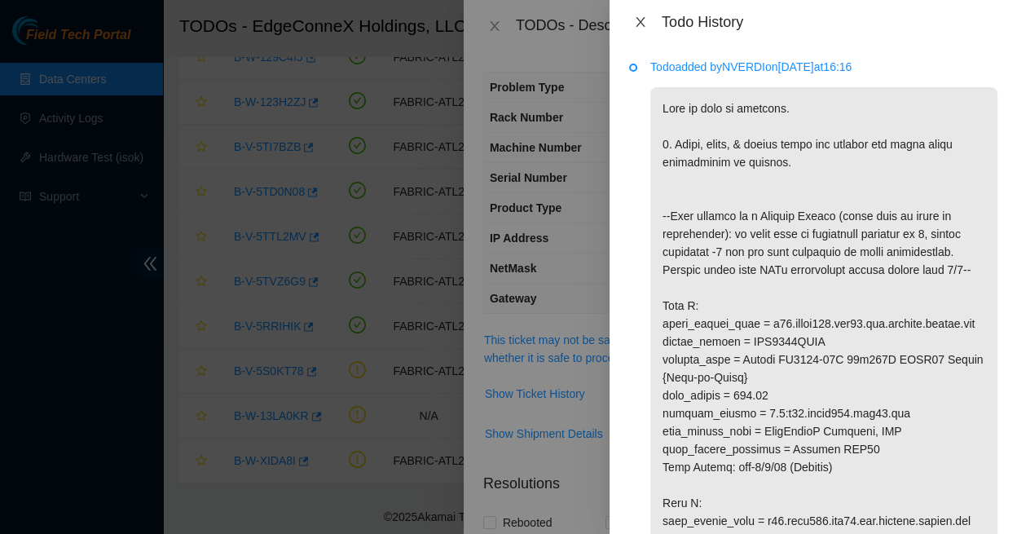
click at [639, 19] on icon "close" at bounding box center [639, 22] width 9 height 10
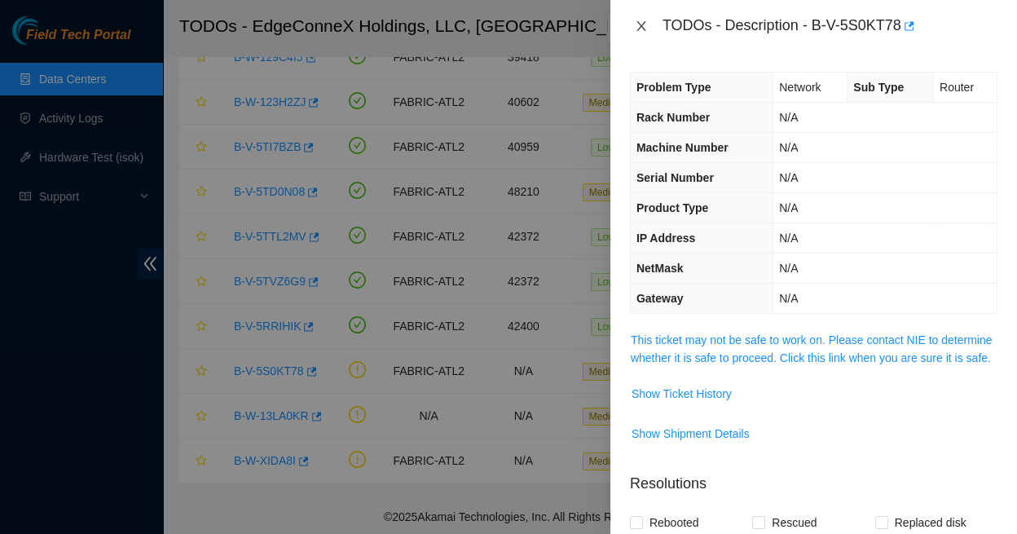
click at [639, 21] on icon "close" at bounding box center [641, 26] width 13 height 13
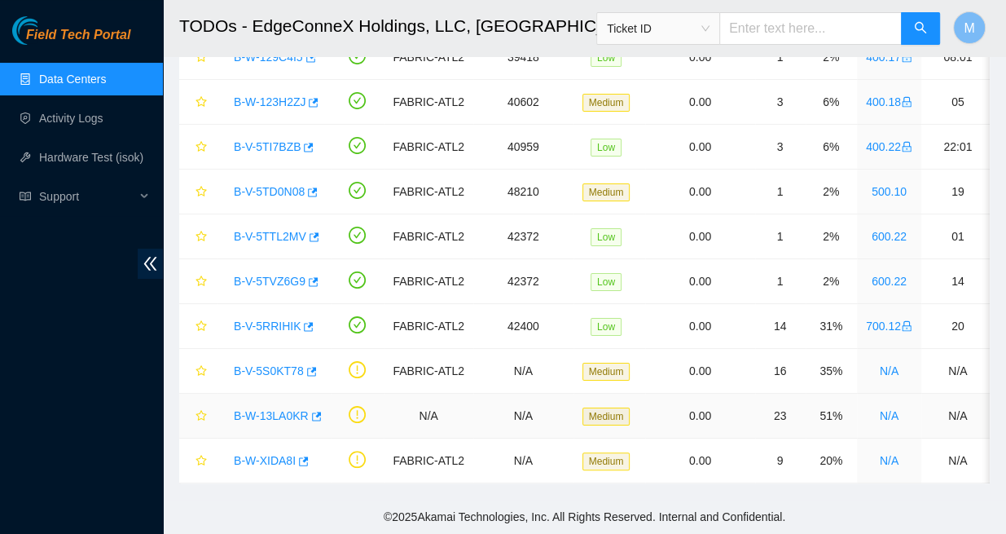
click at [274, 409] on link "B-W-13LA0KR" at bounding box center [271, 415] width 75 height 13
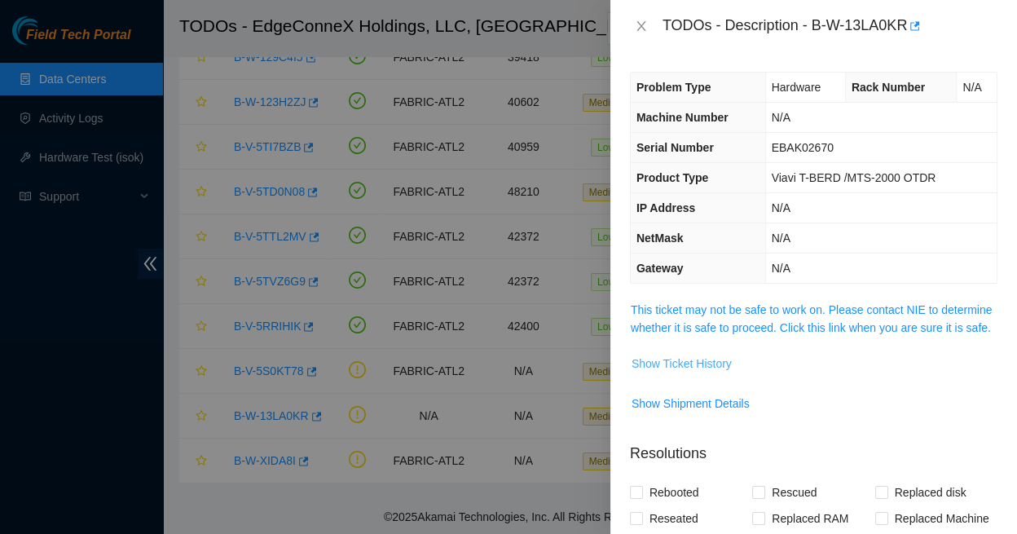
click at [681, 354] on span "Show Ticket History" at bounding box center [681, 363] width 100 height 18
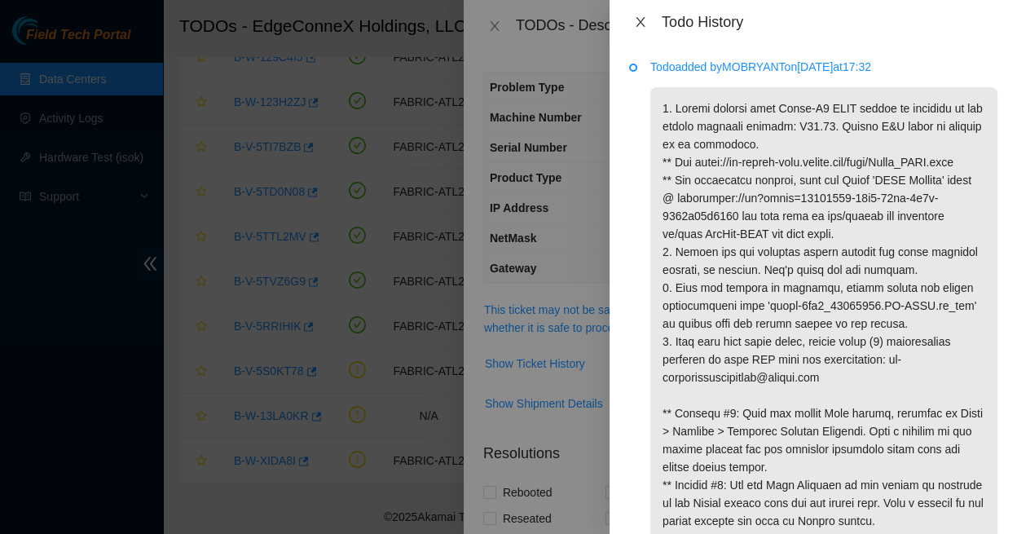
click at [642, 17] on icon "close" at bounding box center [640, 21] width 13 height 13
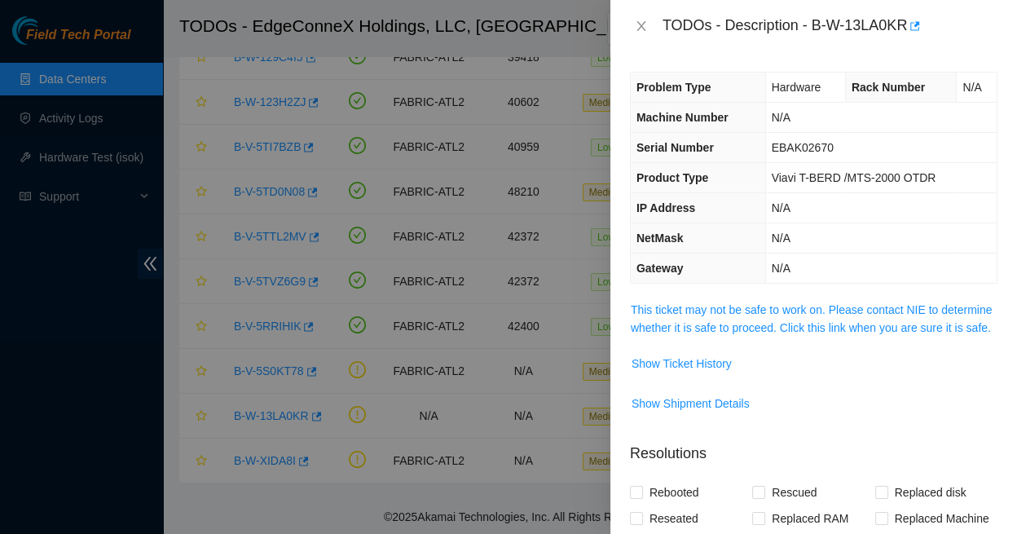
click at [270, 448] on div at bounding box center [508, 267] width 1017 height 534
click at [271, 455] on div at bounding box center [508, 267] width 1017 height 534
click at [327, 399] on div at bounding box center [508, 267] width 1017 height 534
click at [644, 24] on icon "close" at bounding box center [641, 26] width 13 height 13
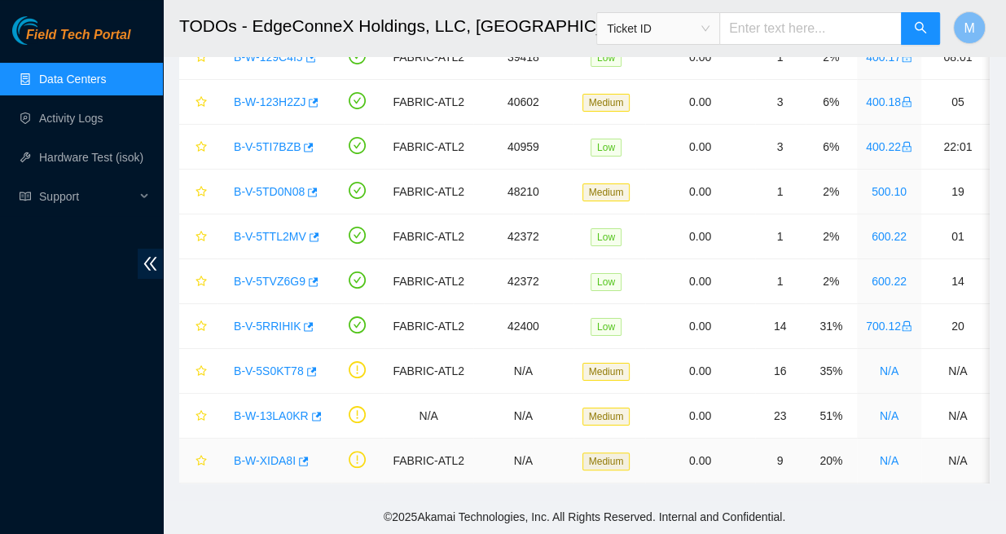
click at [275, 454] on link "B-W-XIDA8I" at bounding box center [265, 460] width 62 height 13
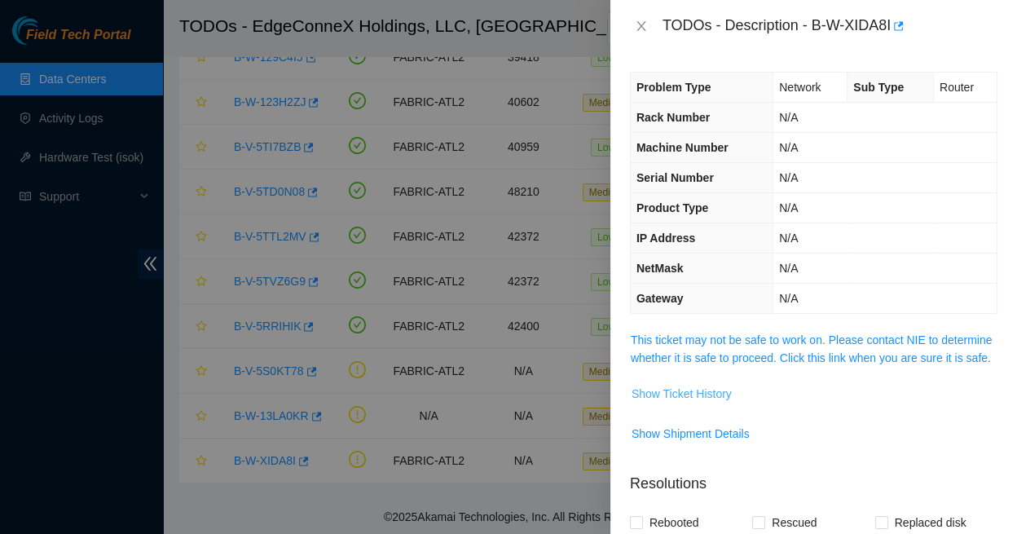
click at [675, 384] on span "Show Ticket History" at bounding box center [681, 393] width 100 height 18
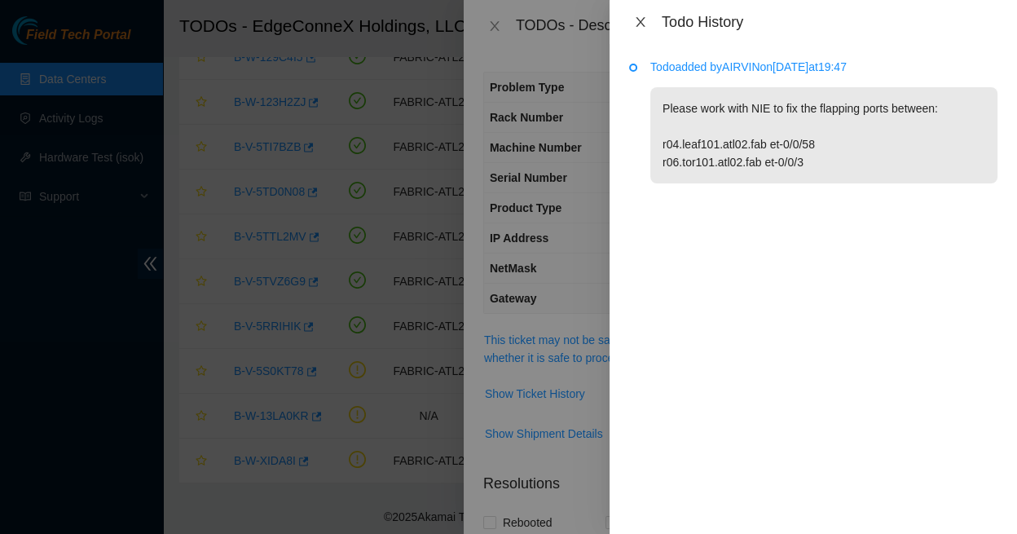
click at [641, 15] on button "Close" at bounding box center [640, 22] width 23 height 15
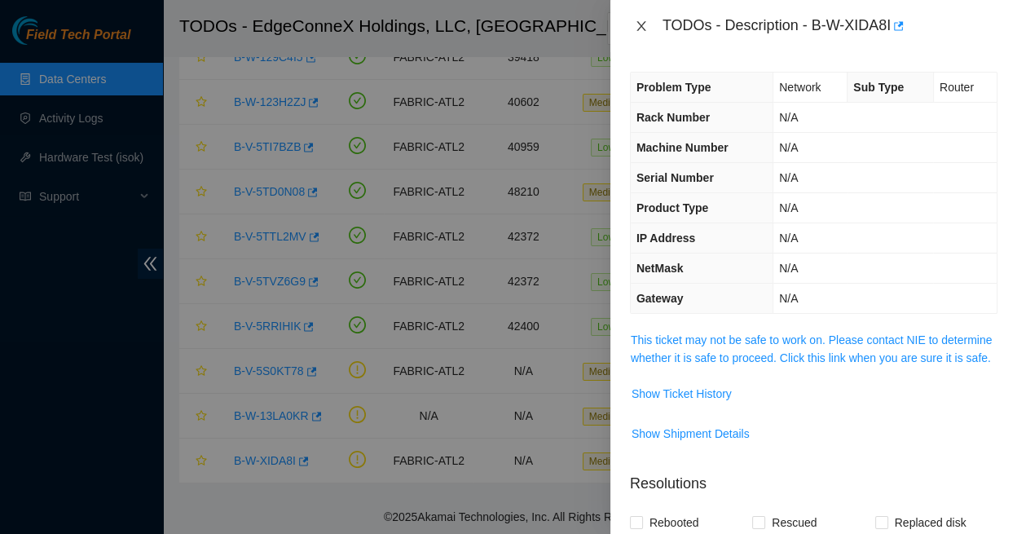
click at [639, 23] on icon "close" at bounding box center [641, 26] width 13 height 13
